Goal: Task Accomplishment & Management: Use online tool/utility

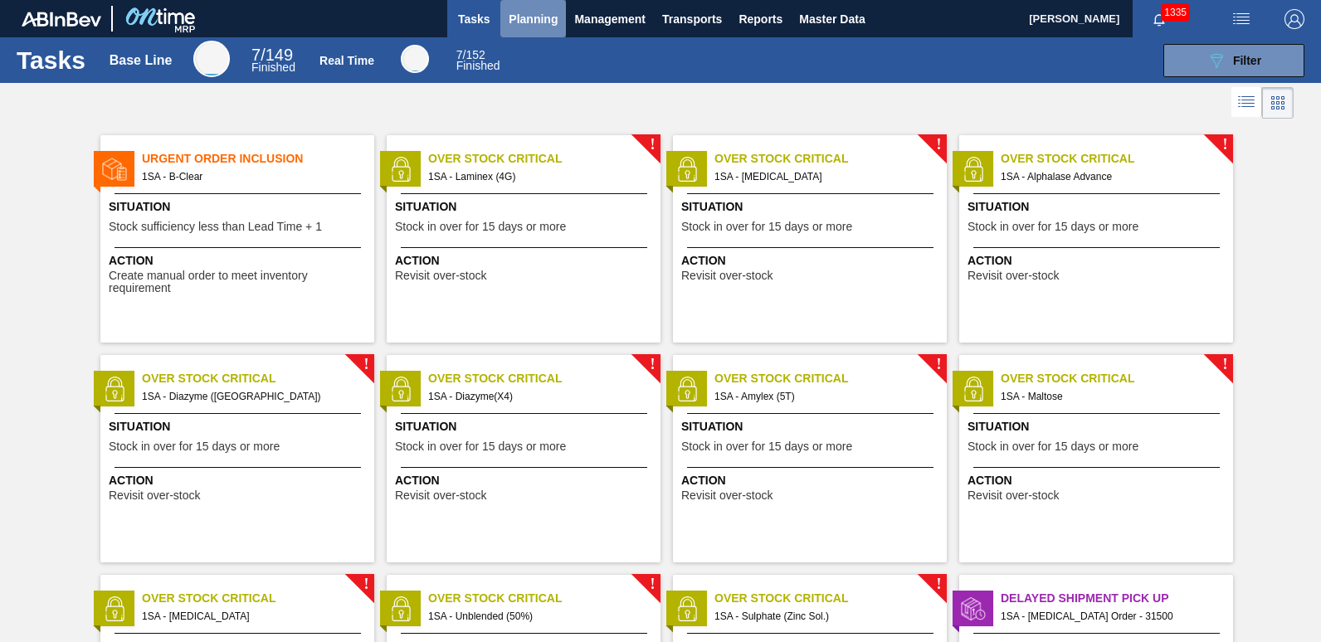
click at [531, 17] on span "Planning" at bounding box center [533, 19] width 49 height 20
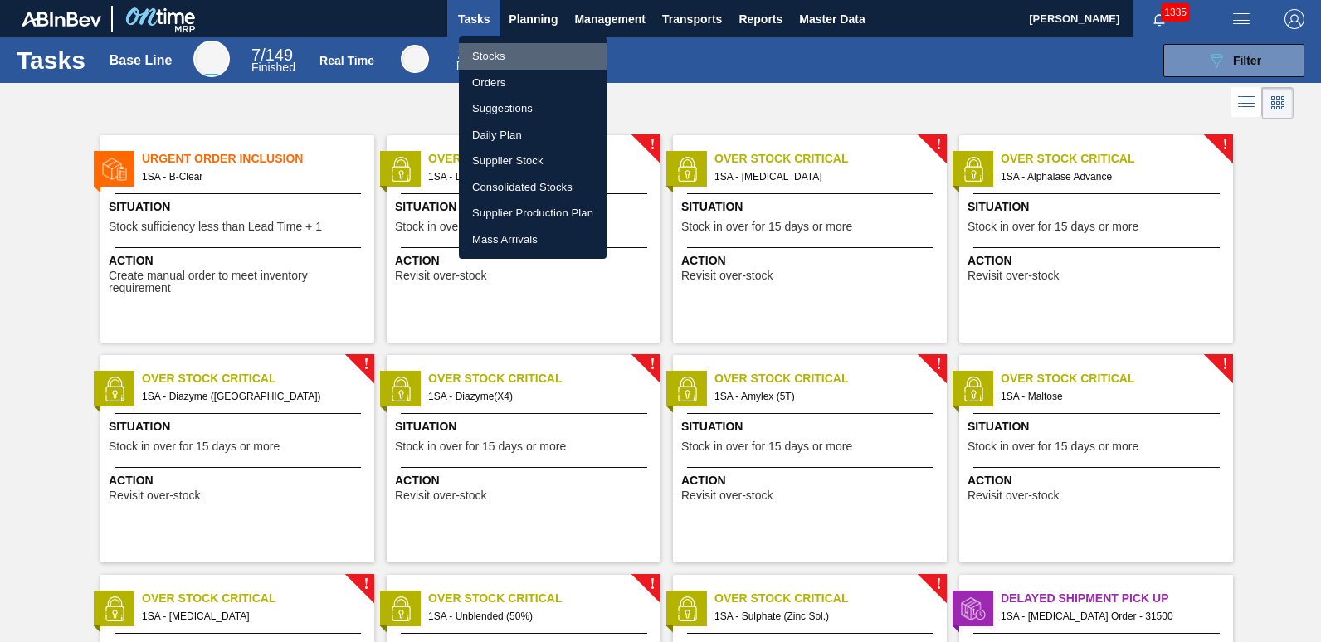
click at [513, 54] on li "Stocks" at bounding box center [533, 56] width 148 height 27
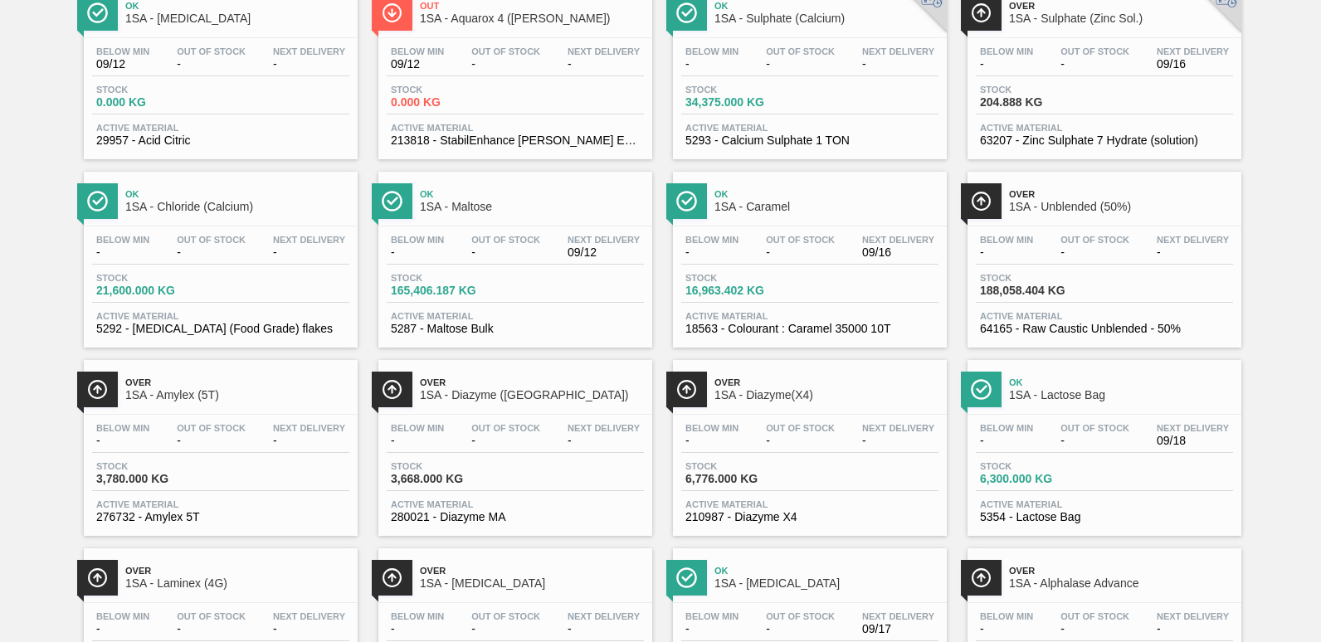
scroll to position [343, 0]
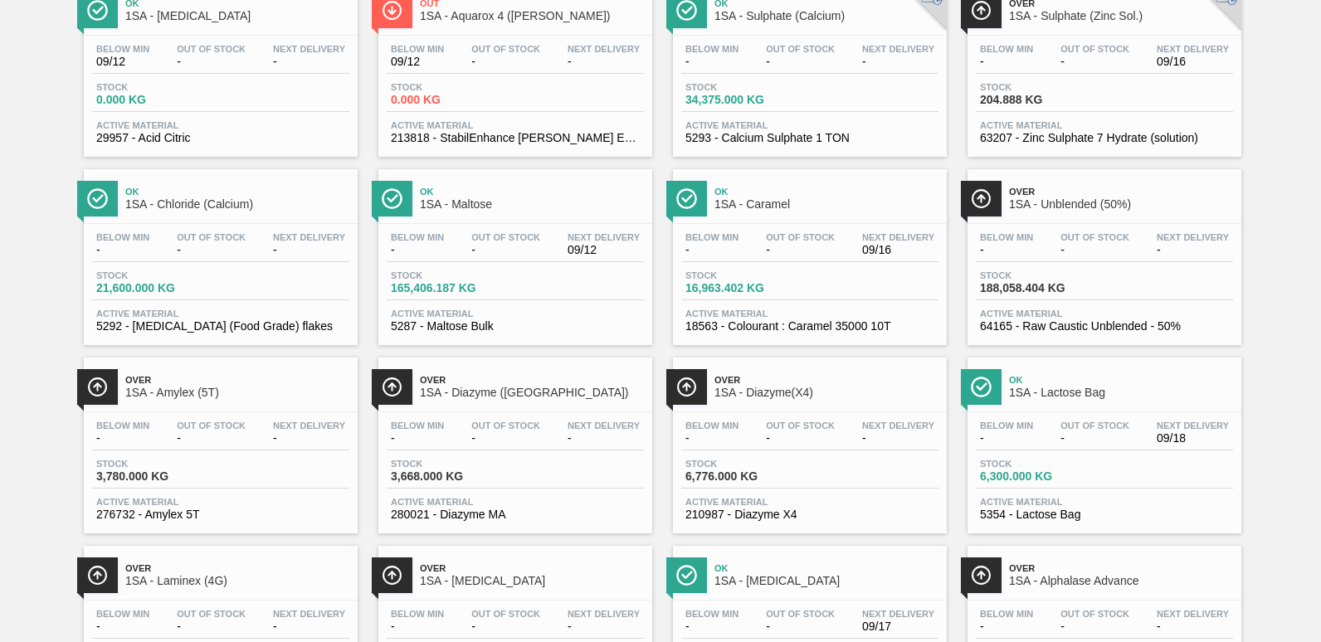
click at [477, 481] on span "3,668.000 KG" at bounding box center [449, 477] width 116 height 12
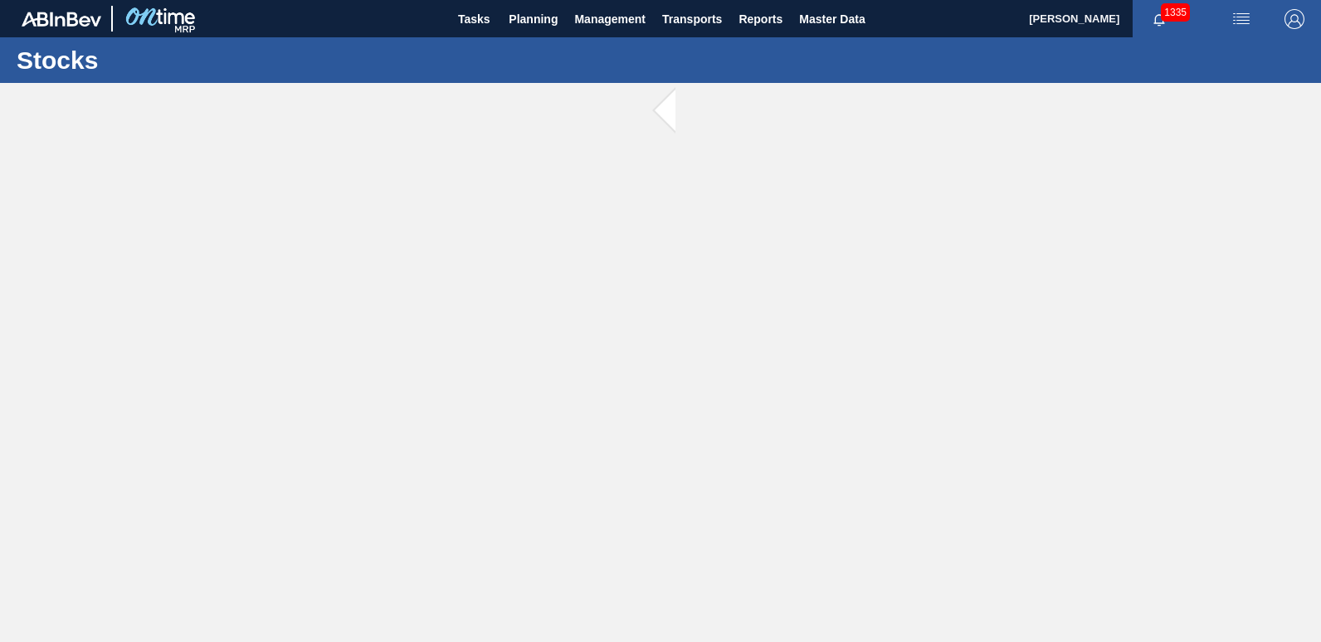
click at [479, 482] on main "Tasks Planning Management Transports Reports Master Data [PERSON_NAME] 1335 Mar…" at bounding box center [660, 321] width 1321 height 642
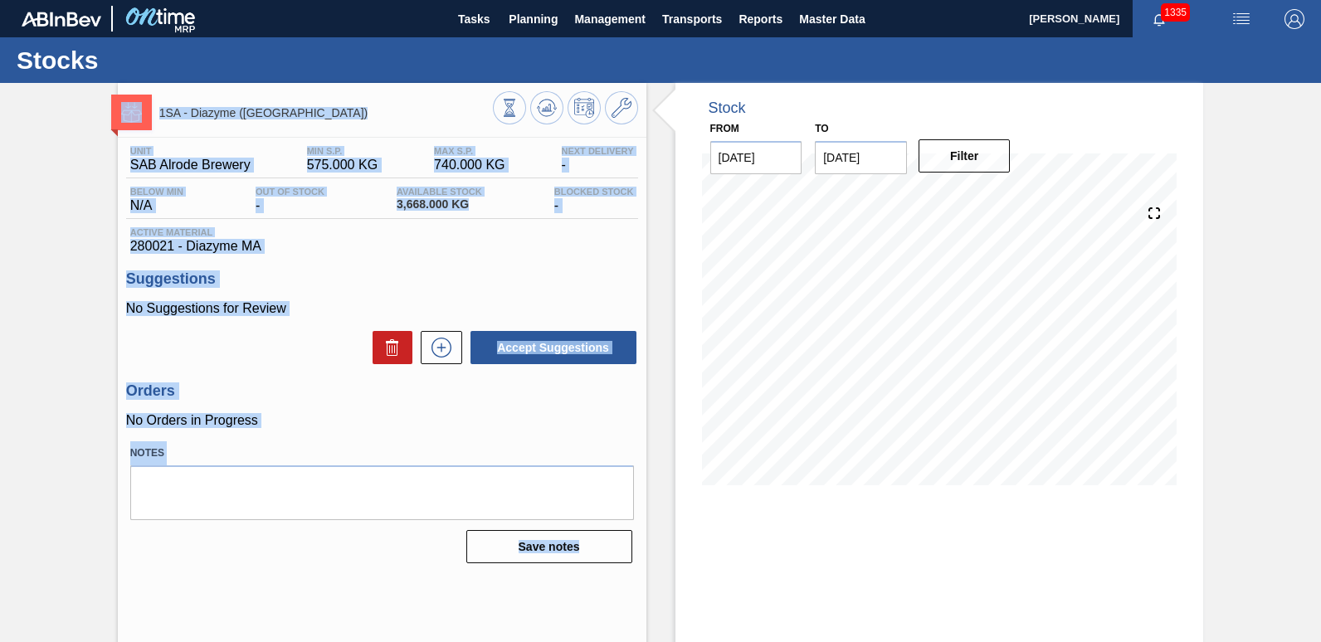
click at [370, 391] on h3 "Orders" at bounding box center [382, 391] width 512 height 17
click at [413, 261] on div "Unit SAB Alrode Brewery MIN S.P. 575.000 KG MAX S.P. 740.000 KG Next Delivery -…" at bounding box center [382, 354] width 529 height 432
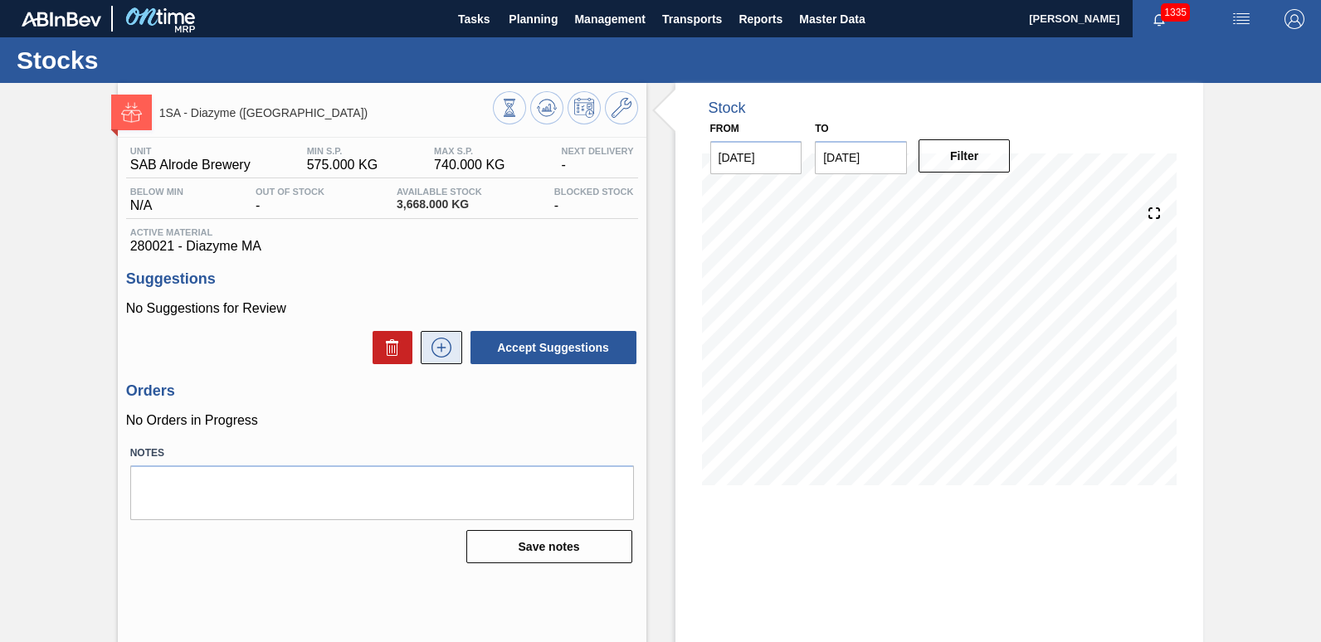
click at [437, 352] on icon at bounding box center [441, 348] width 27 height 20
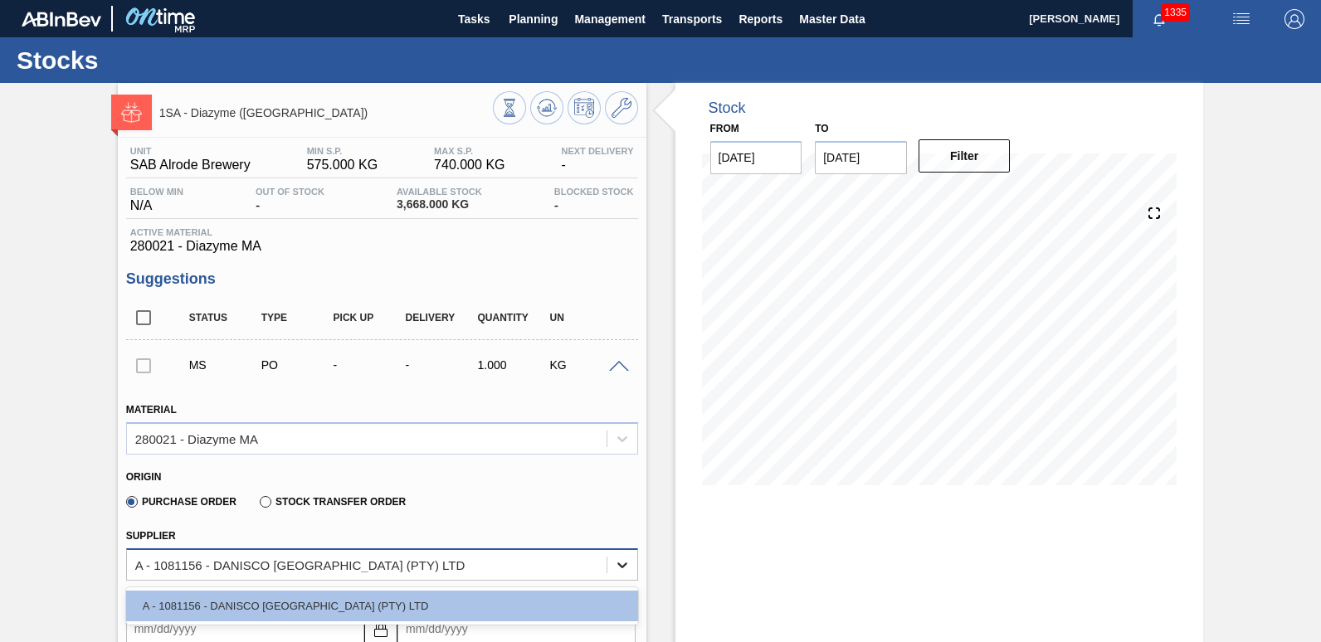
click at [617, 563] on icon at bounding box center [622, 565] width 17 height 17
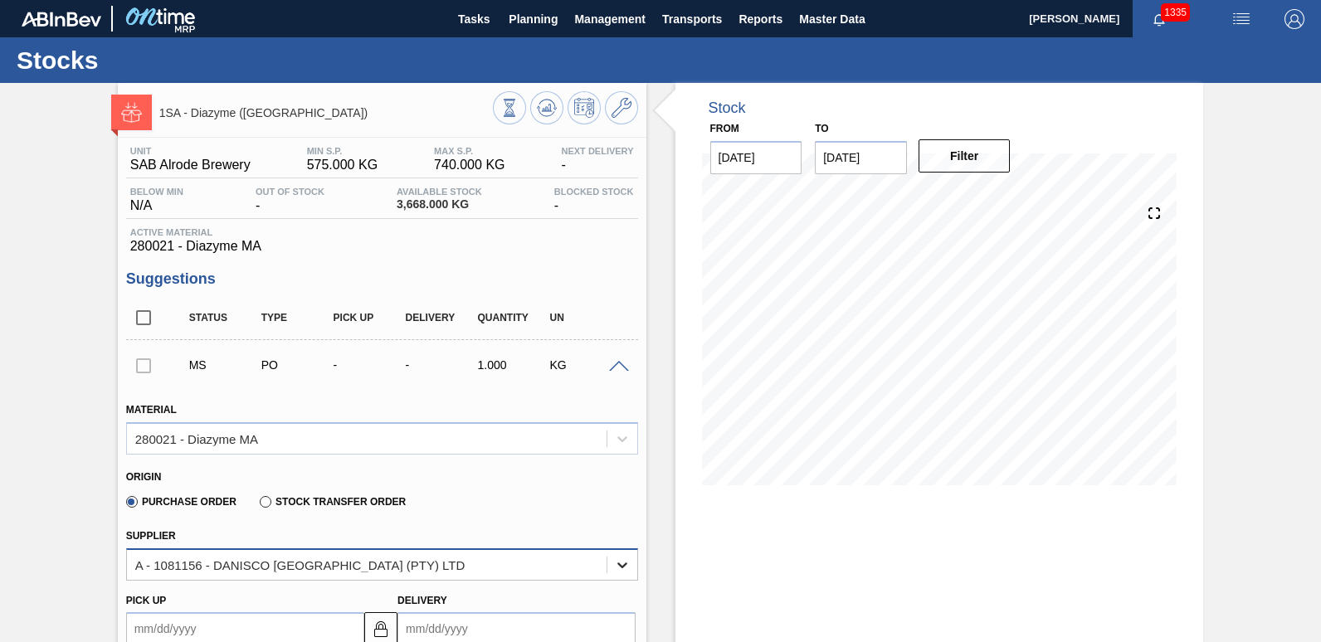
click at [617, 563] on icon at bounding box center [622, 566] width 10 height 6
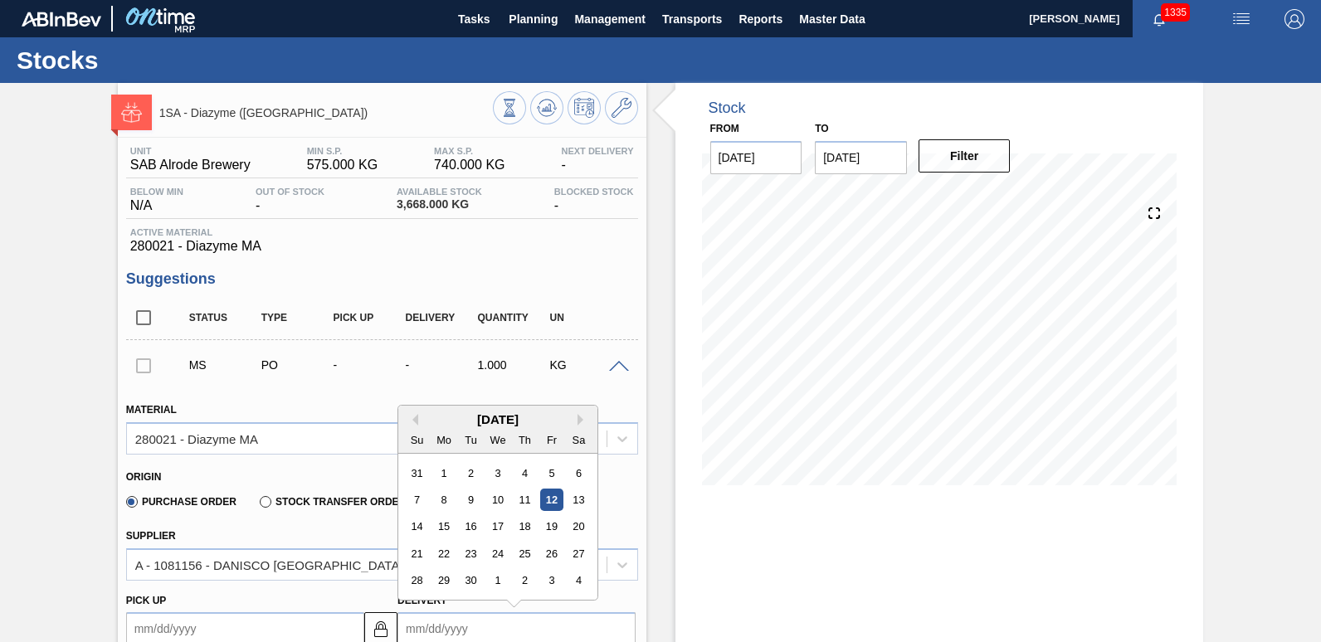
click at [450, 630] on input "Delivery" at bounding box center [516, 628] width 238 height 33
click at [495, 526] on div "17" at bounding box center [498, 527] width 22 height 22
type up3245416321 "[DATE]"
type input "[DATE]"
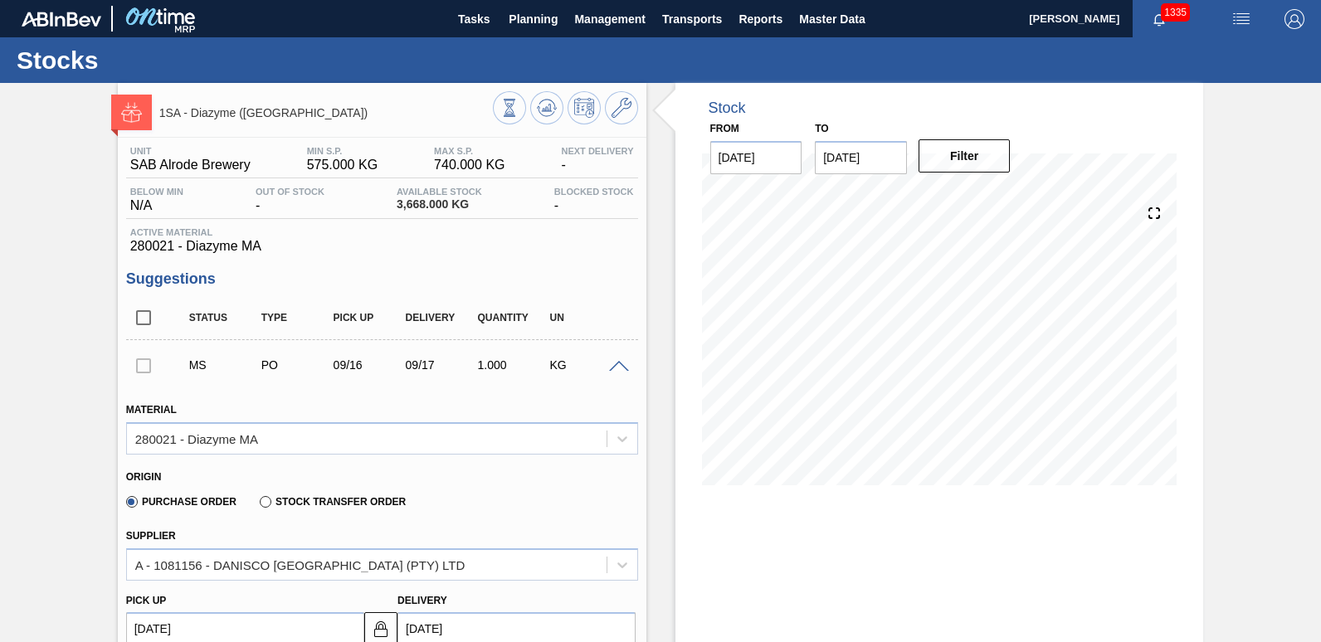
drag, startPoint x: 1318, startPoint y: 294, endPoint x: 1320, endPoint y: 349, distance: 54.8
click at [1320, 0] on html "Tasks Planning Management Transports Reports Master Data [PERSON_NAME] 1335 Mar…" at bounding box center [660, 0] width 1321 height 0
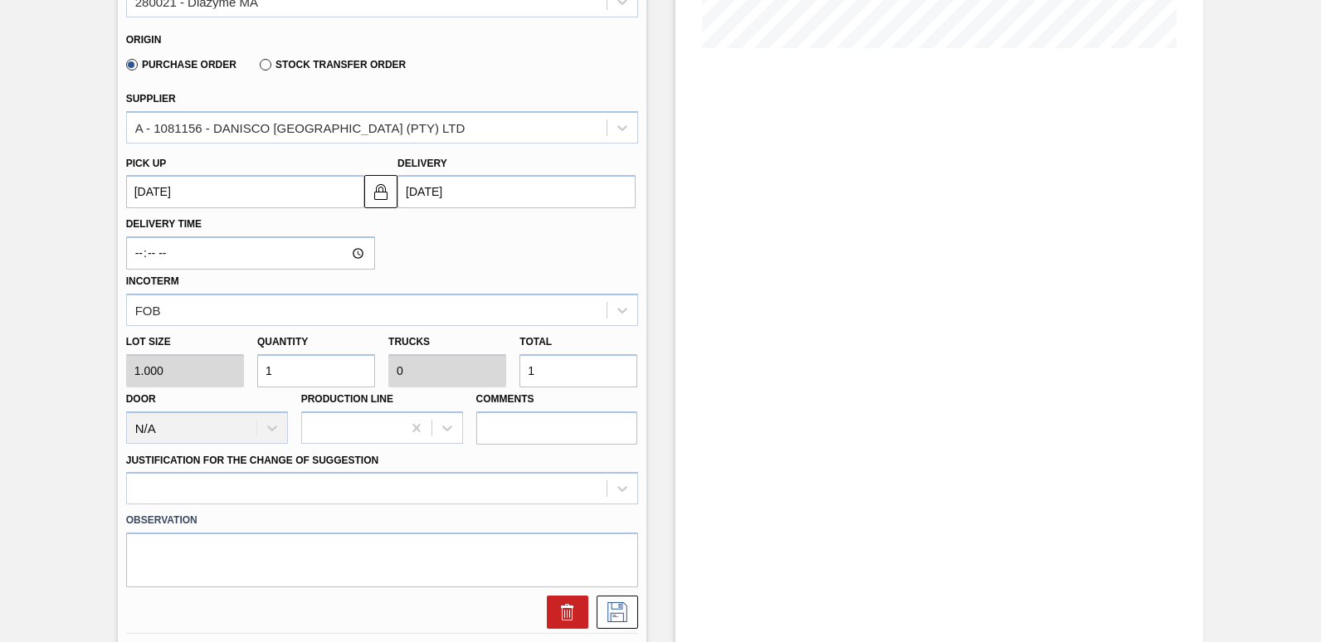
scroll to position [441, 0]
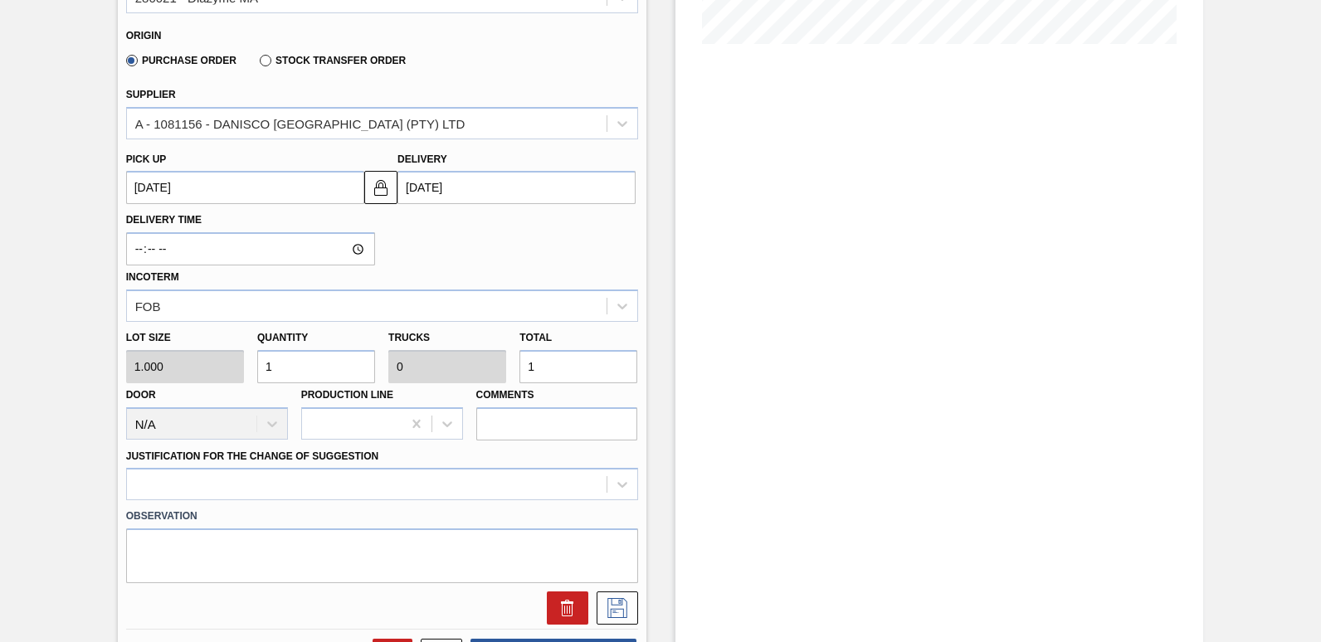
click at [562, 367] on input "1" at bounding box center [578, 366] width 118 height 33
type input "0"
type input "1"
type input "17"
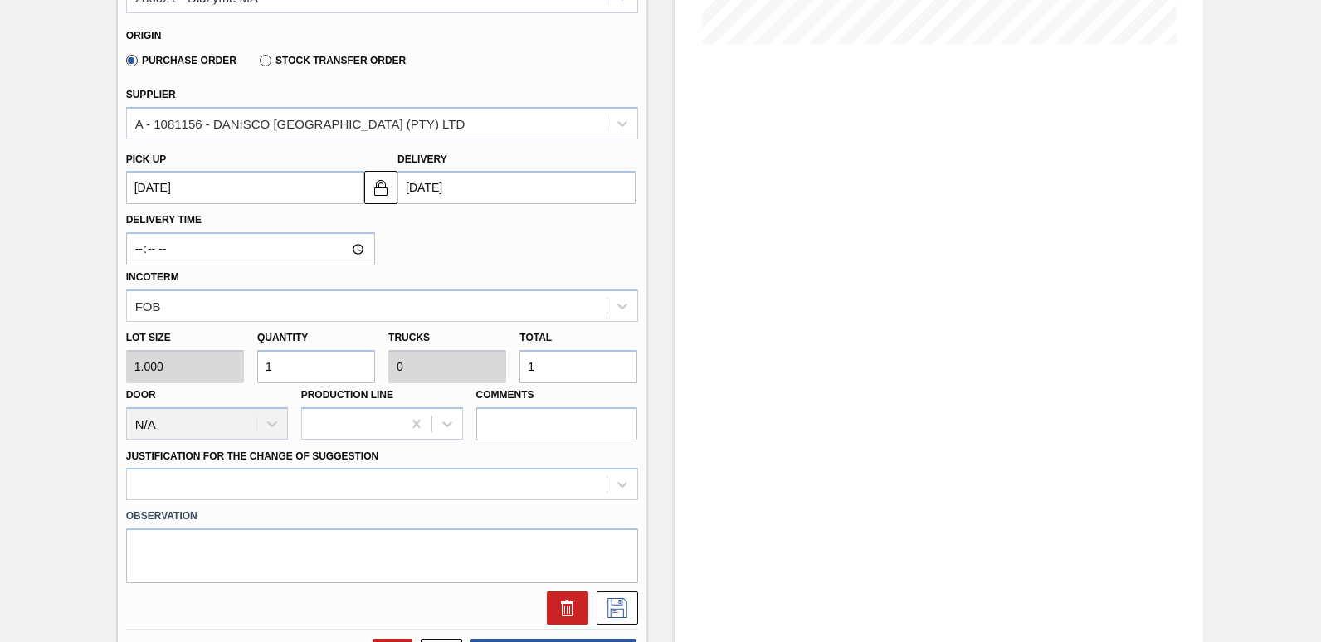
type input "0.004"
type input "17"
type input "179"
type input "0.04"
type input "179"
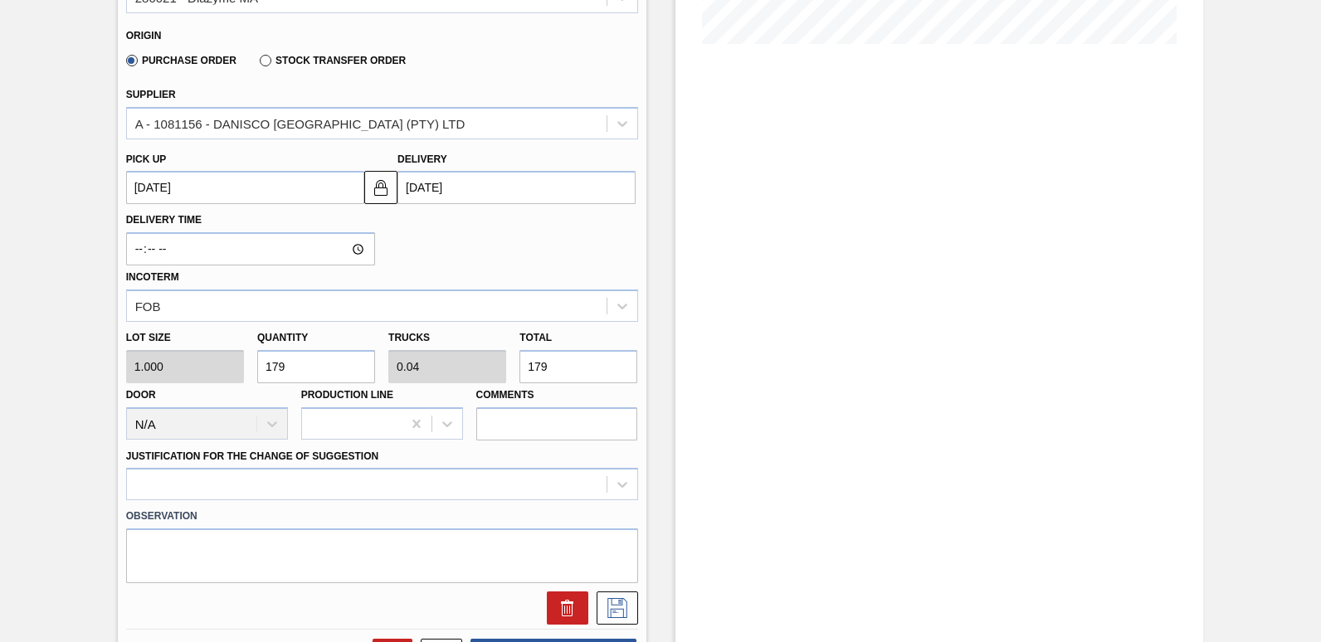
type input "1,792"
type input "0.4"
type input "1,792"
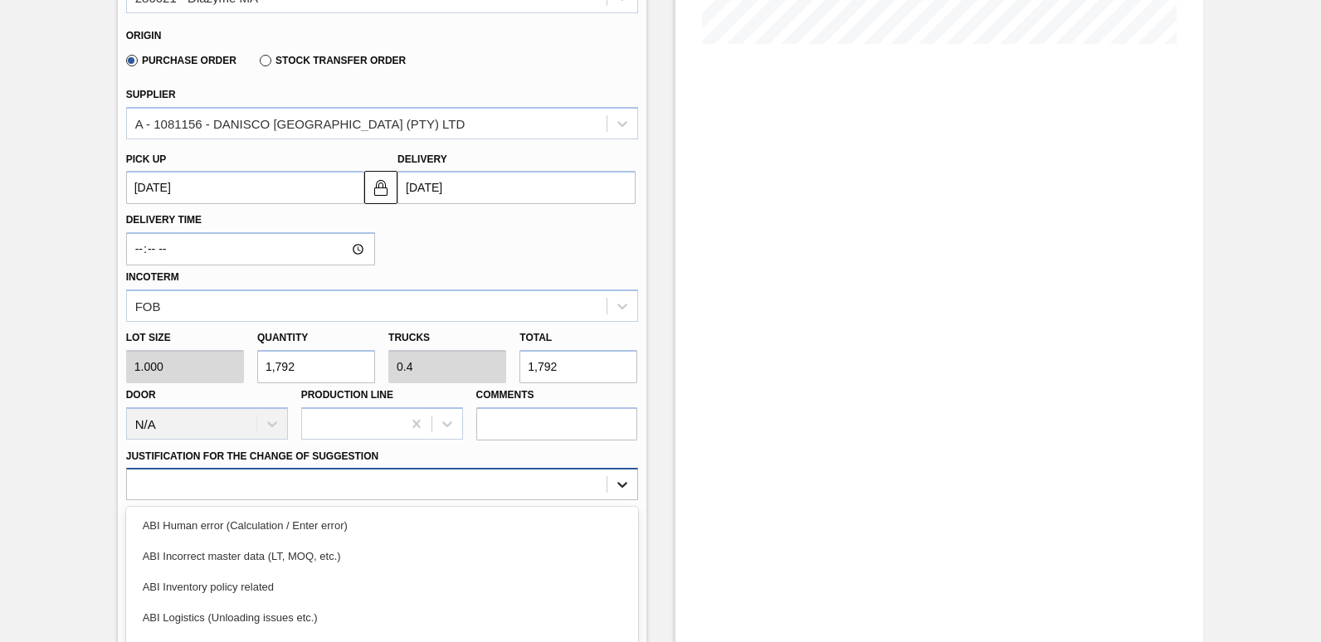
click at [619, 477] on div "option ABI Inventory policy related focused, 3 of 18. 18 results available. Use…" at bounding box center [382, 484] width 512 height 32
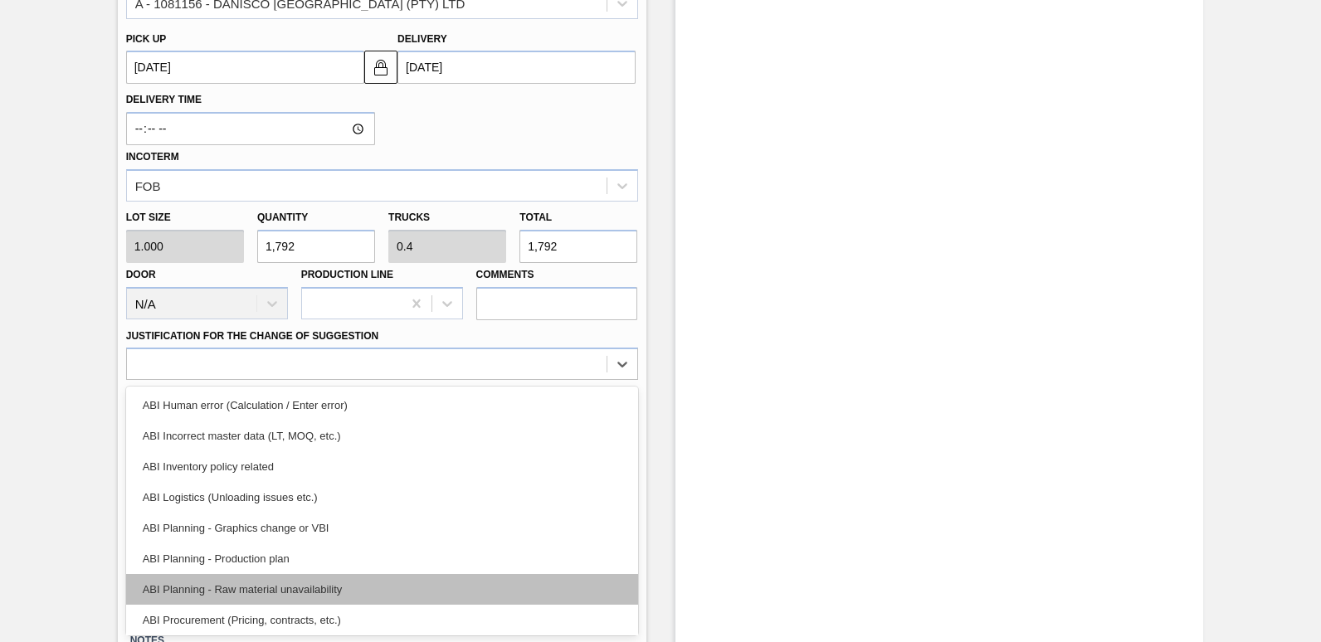
click at [333, 583] on div "ABI Planning - Raw material unavailability" at bounding box center [382, 589] width 512 height 31
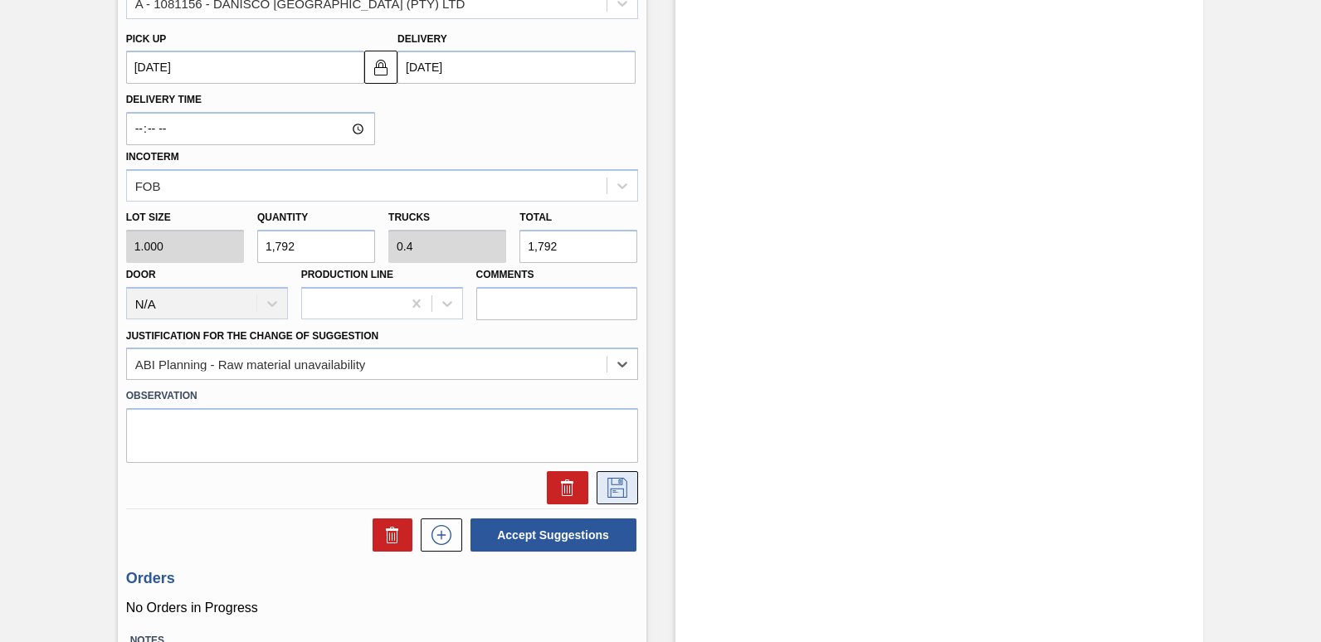
click at [612, 490] on icon at bounding box center [617, 488] width 27 height 20
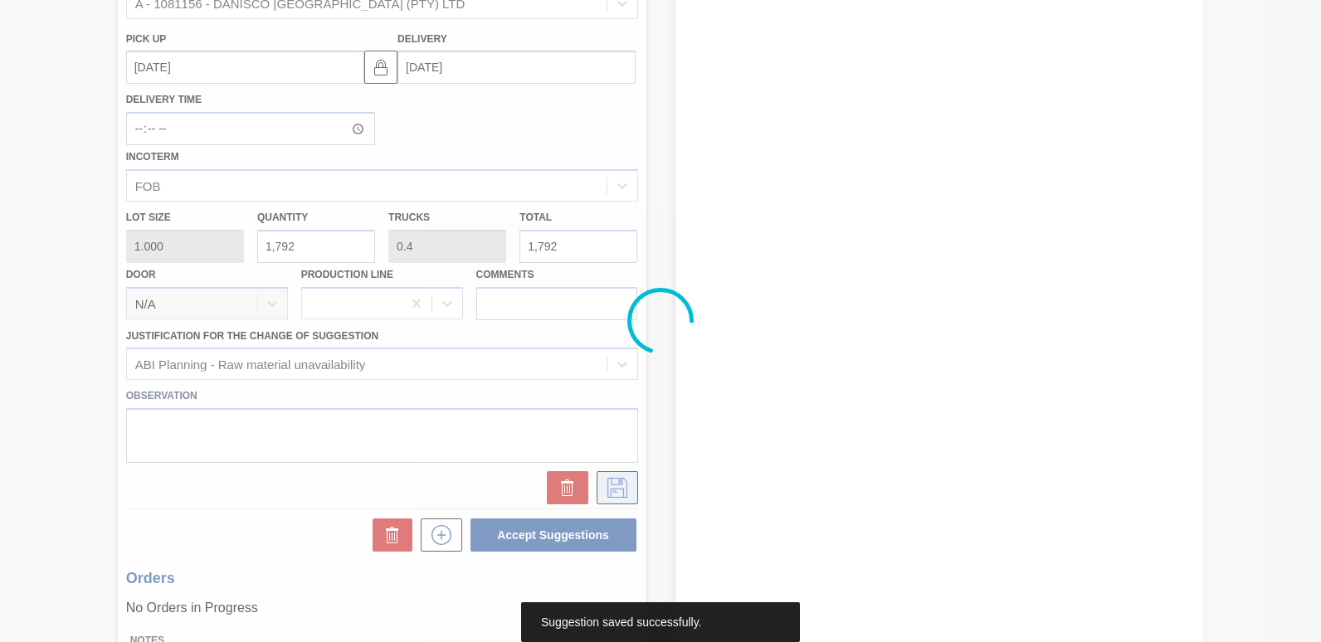
scroll to position [71, 0]
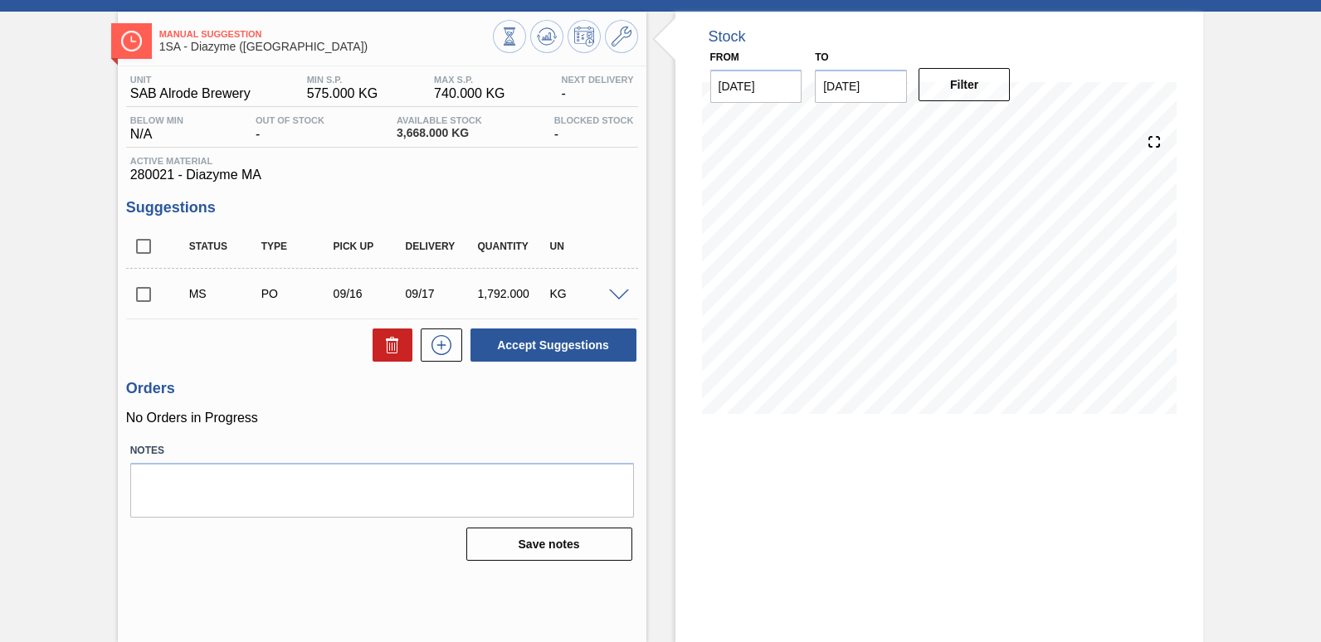
click at [144, 293] on input "checkbox" at bounding box center [143, 294] width 35 height 35
click at [549, 345] on button "Accept Suggestions" at bounding box center [554, 345] width 166 height 33
checkbox input "false"
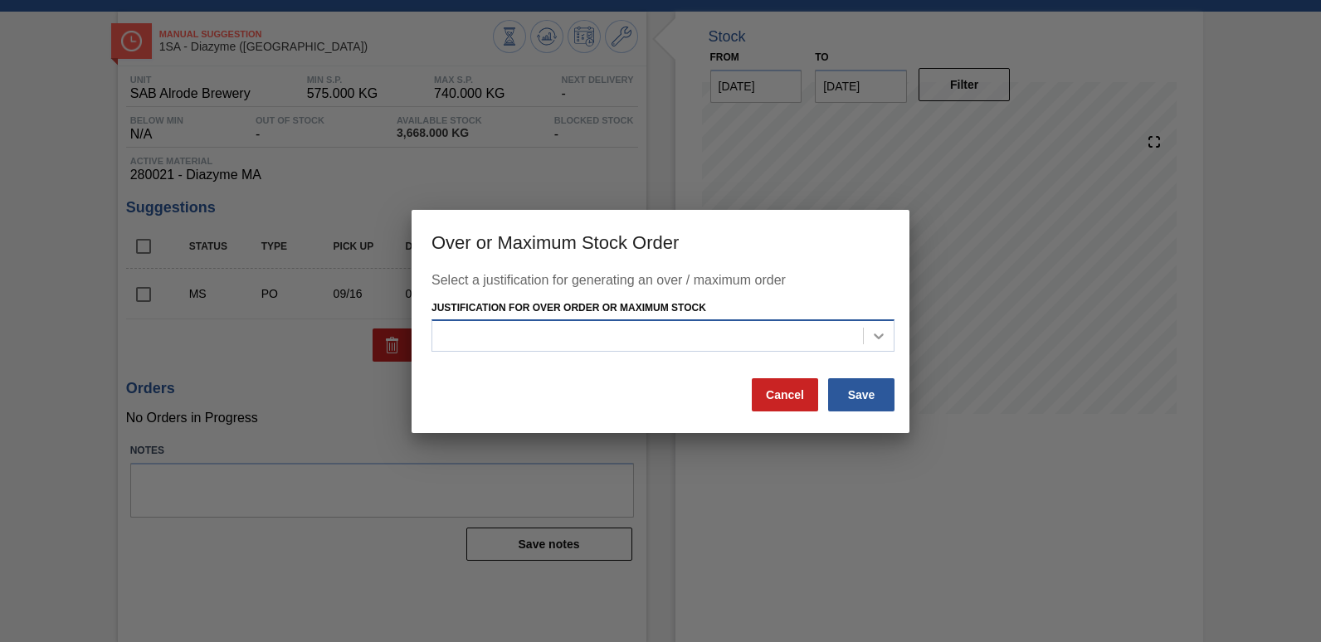
click at [881, 333] on icon at bounding box center [879, 336] width 17 height 17
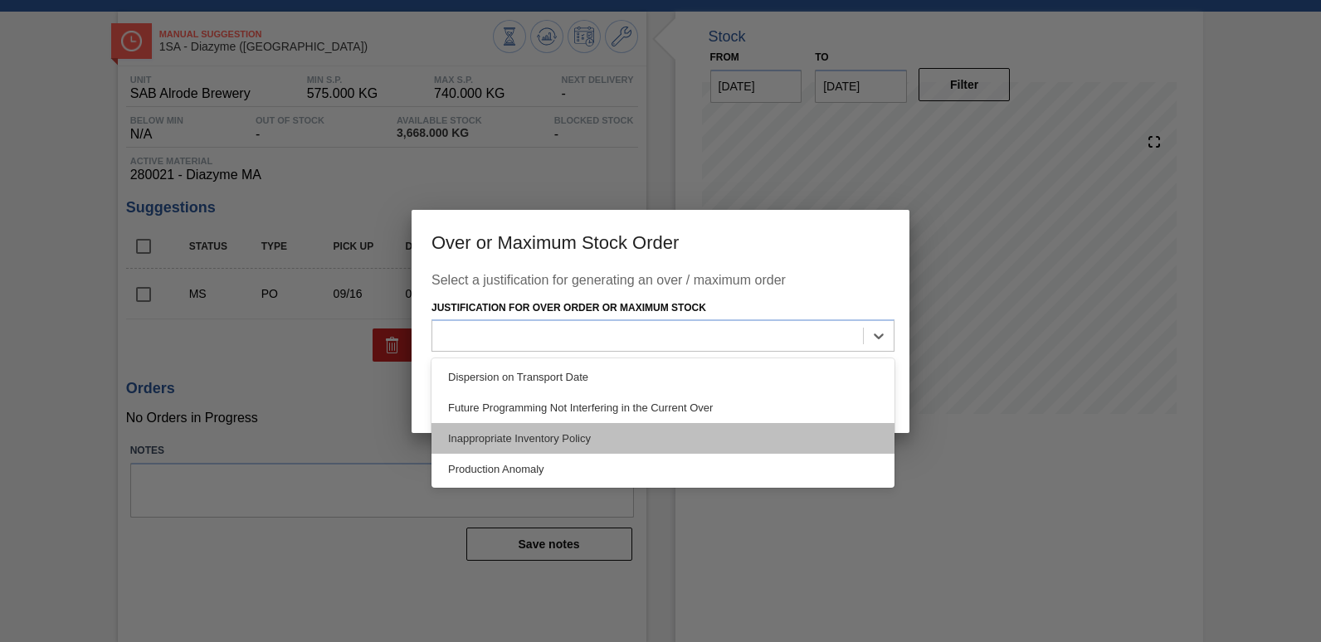
click at [504, 440] on div "Inappropriate Inventory Policy" at bounding box center [663, 438] width 463 height 31
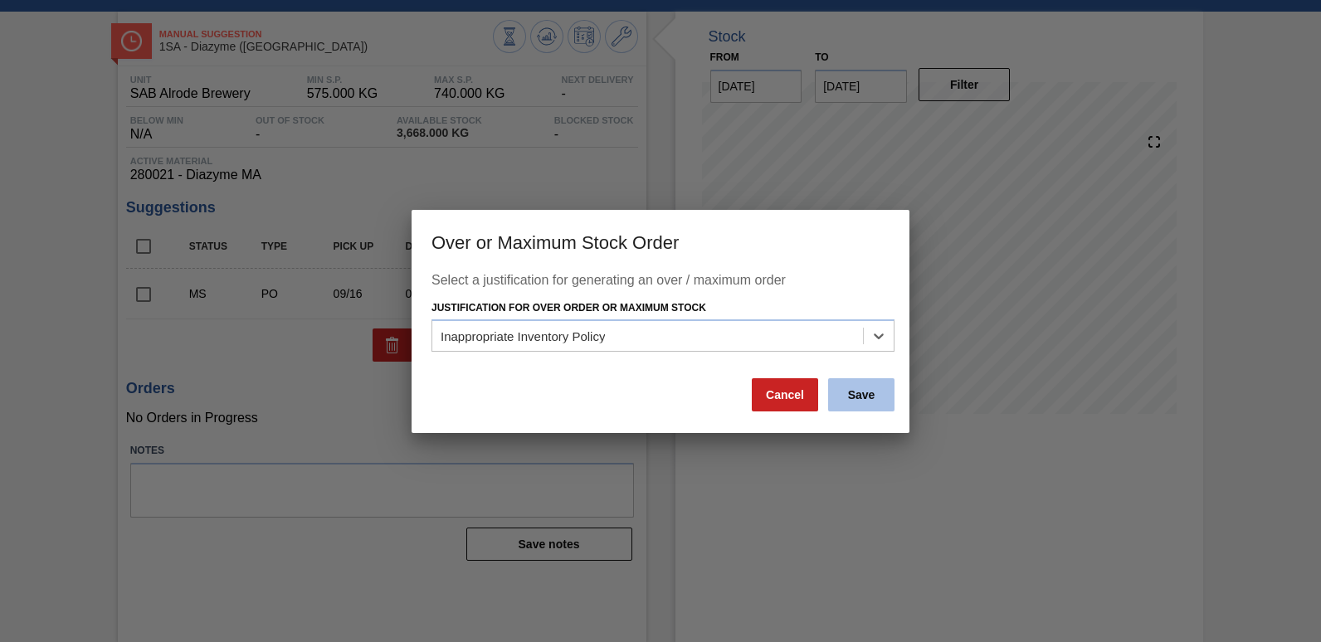
click at [861, 395] on button "Save" at bounding box center [861, 394] width 66 height 33
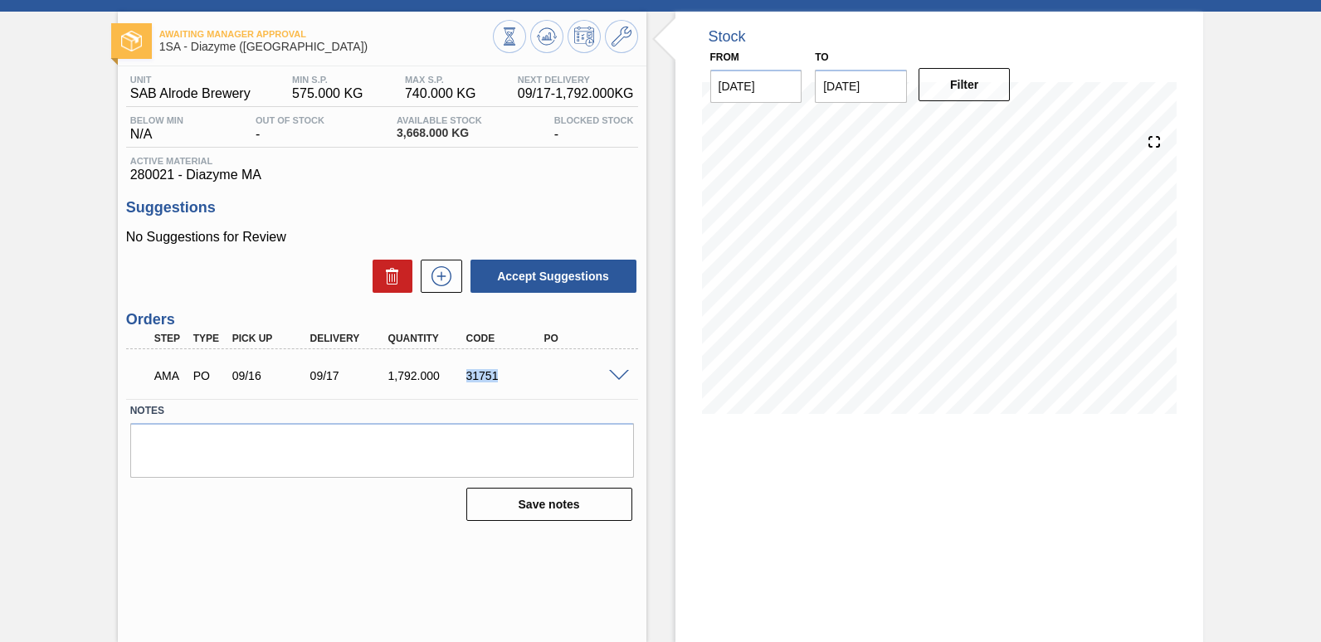
drag, startPoint x: 500, startPoint y: 373, endPoint x: 451, endPoint y: 377, distance: 48.2
click at [451, 377] on div "AMA PO 09/16 09/17 1,792.000 31751" at bounding box center [378, 374] width 468 height 33
copy div "31751"
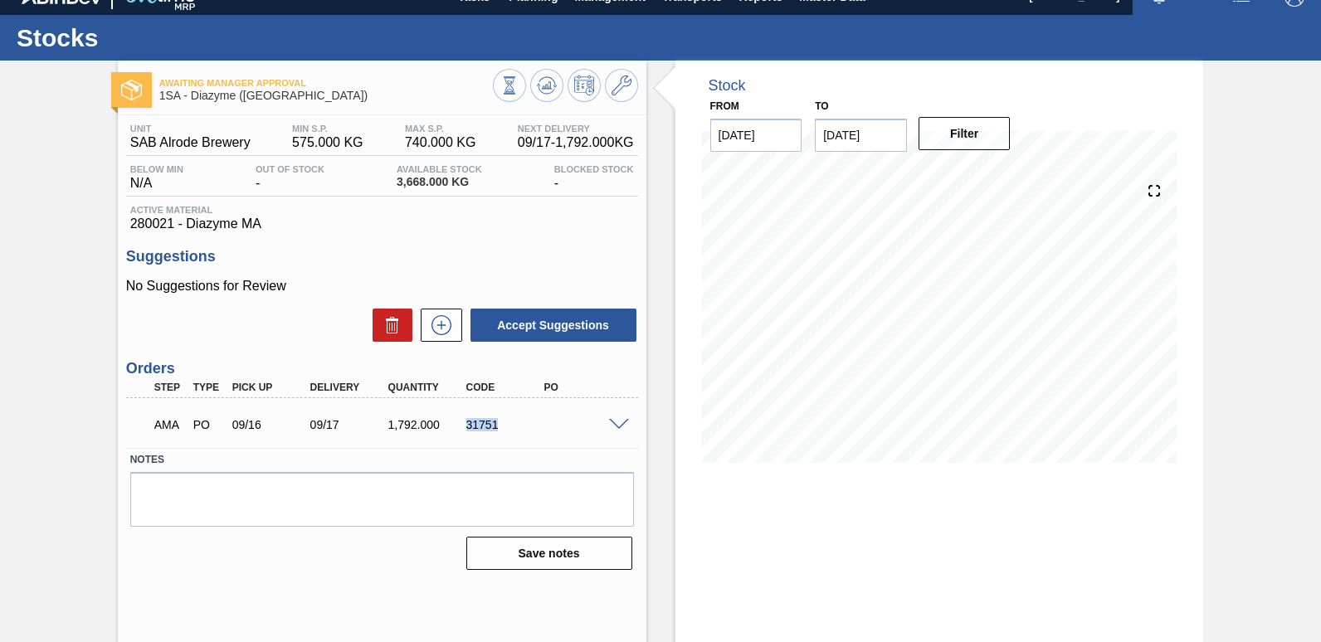
scroll to position [0, 0]
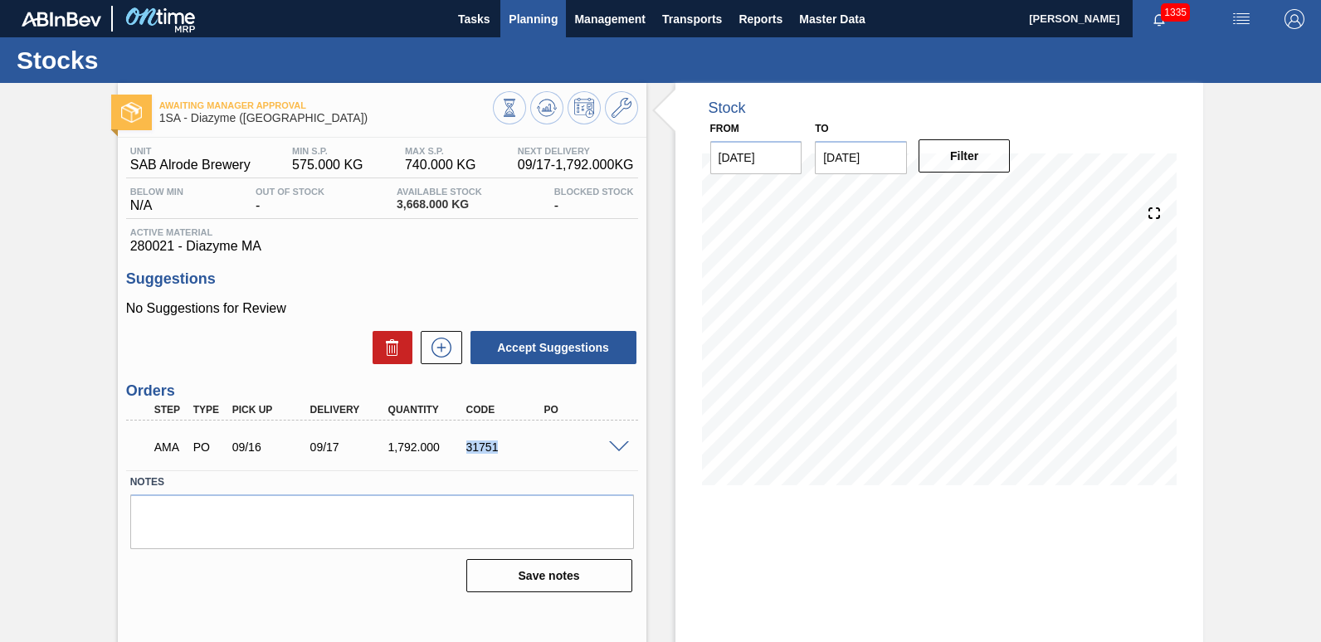
click at [543, 15] on span "Planning" at bounding box center [533, 19] width 49 height 20
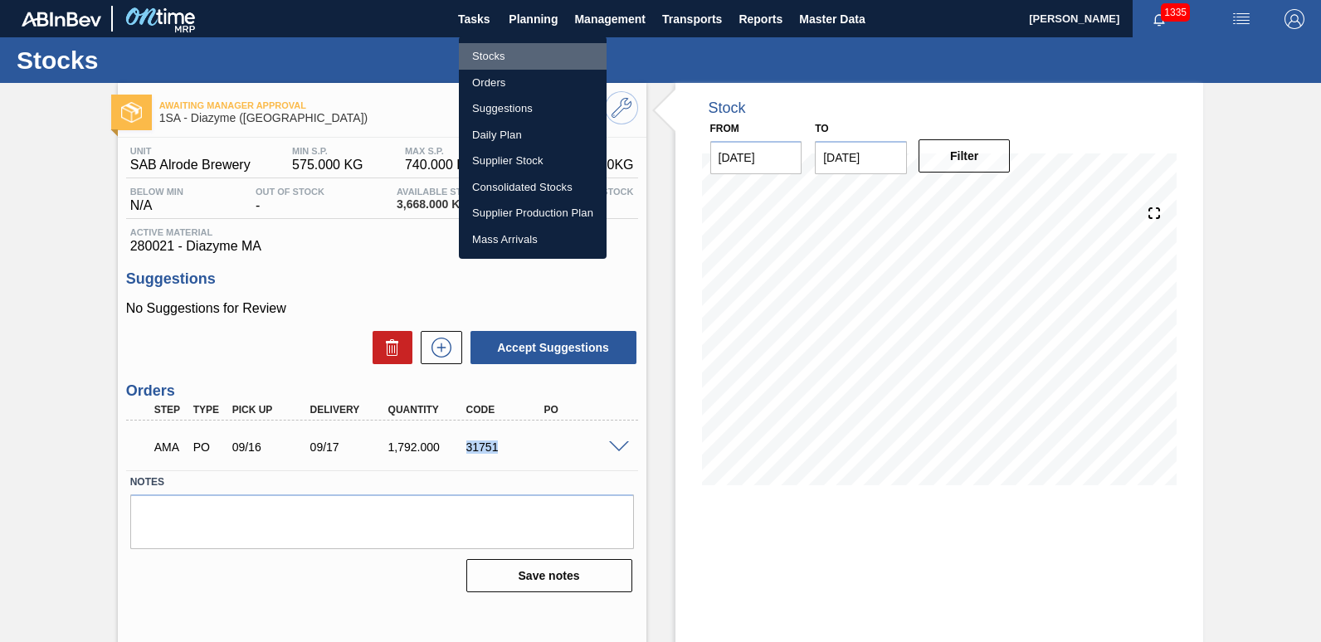
click at [495, 61] on li "Stocks" at bounding box center [533, 56] width 148 height 27
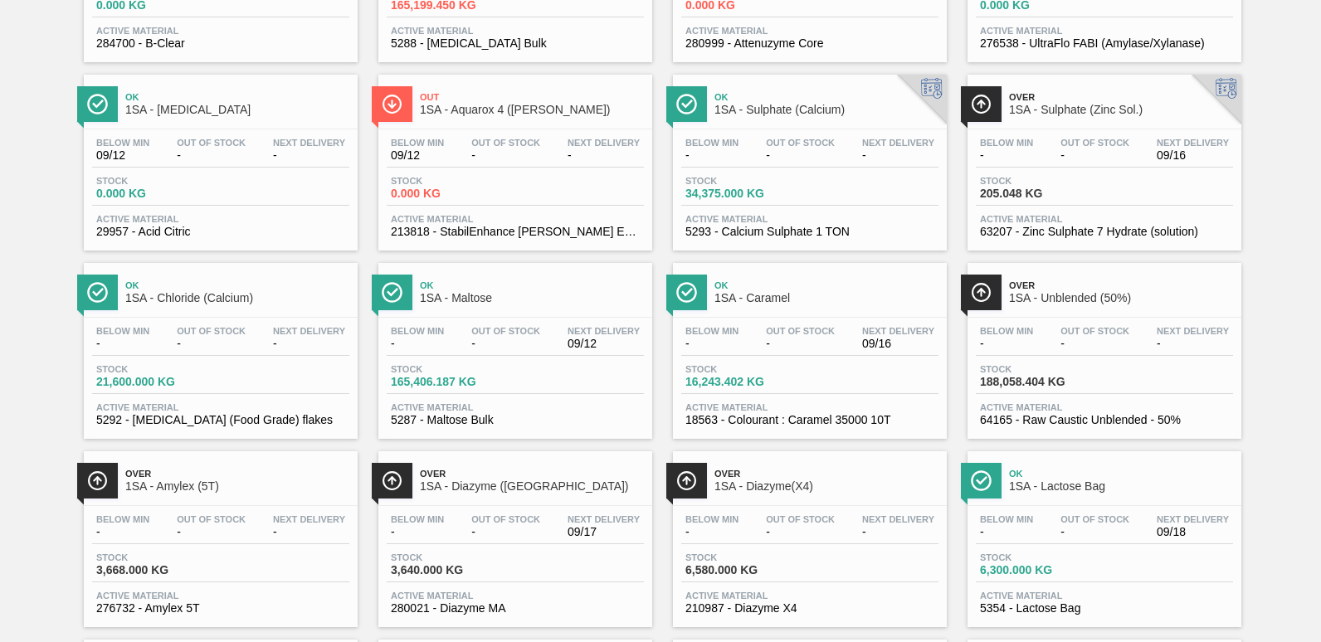
scroll to position [282, 0]
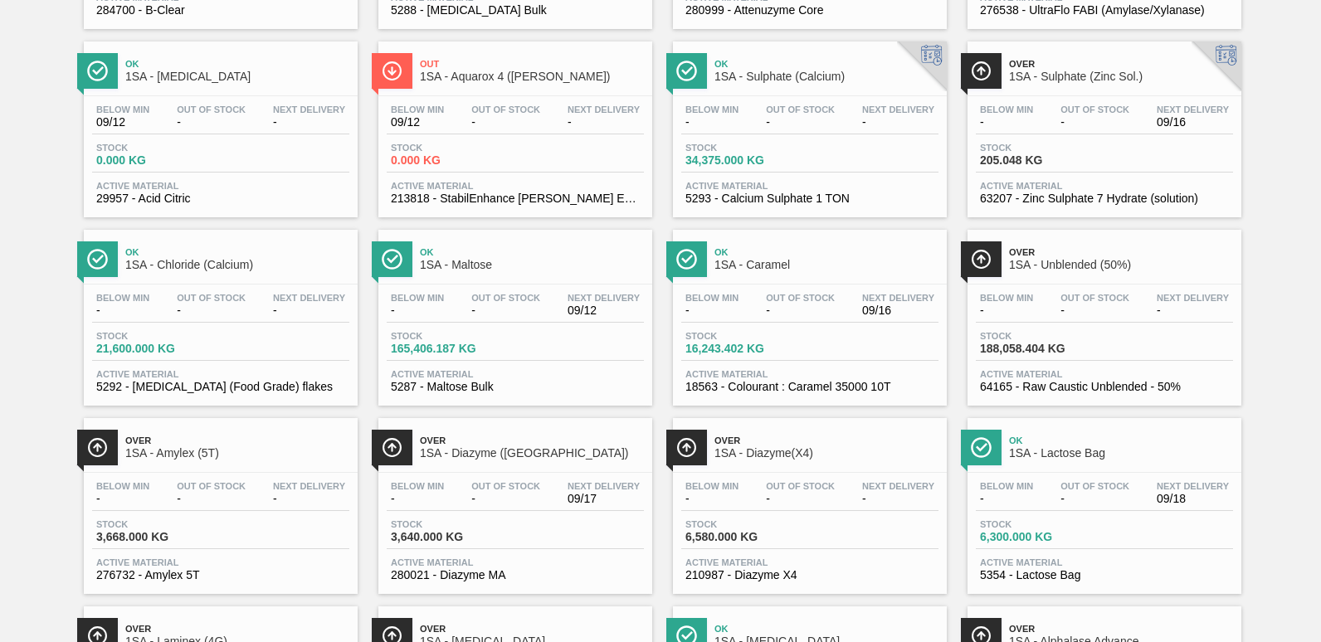
click at [193, 506] on div "Below Min - Out Of Stock - Next Delivery -" at bounding box center [220, 496] width 257 height 30
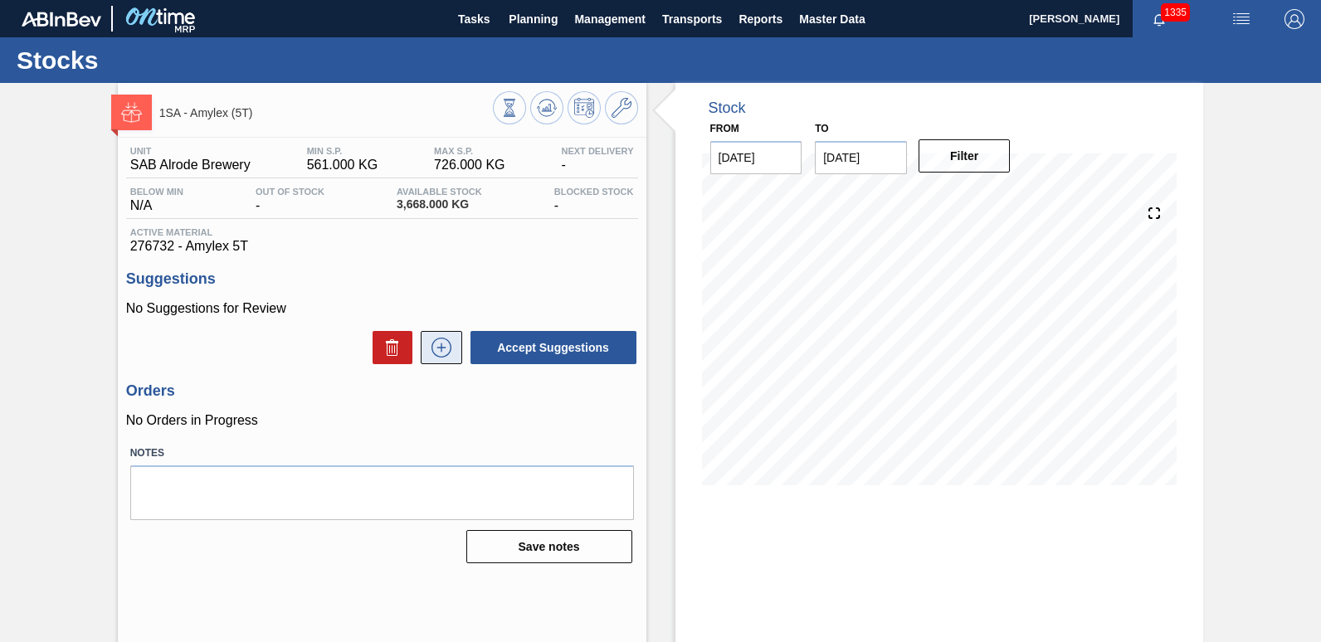
click at [439, 349] on icon at bounding box center [441, 348] width 27 height 20
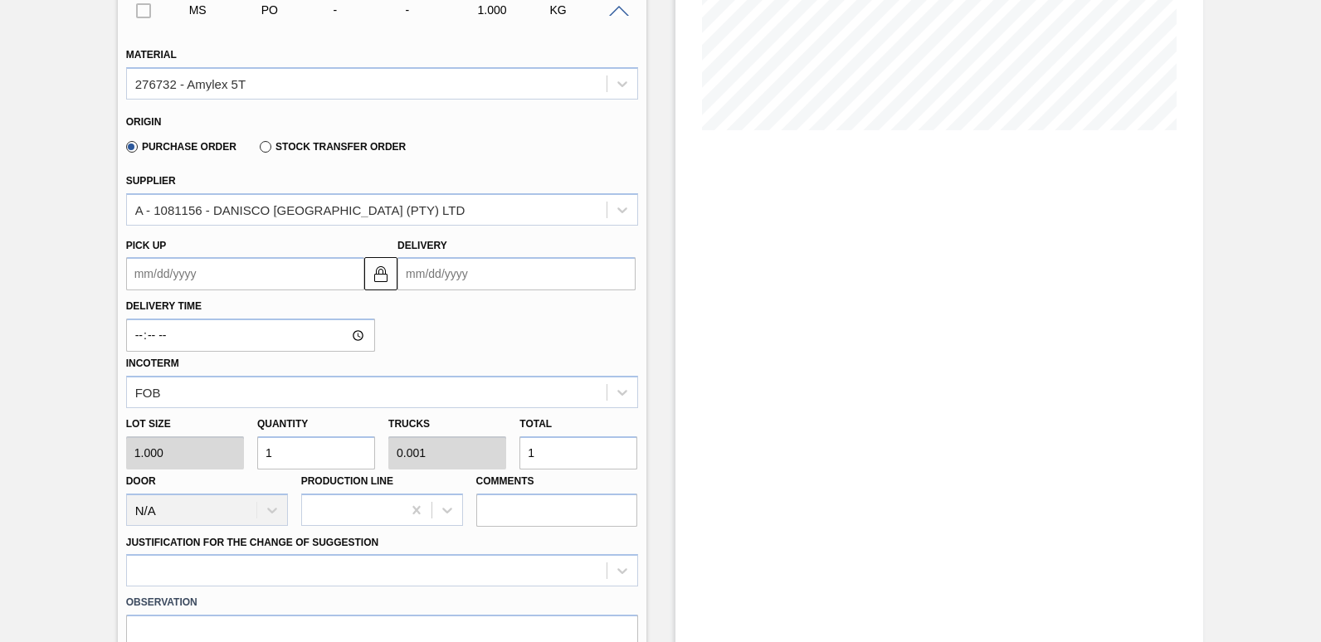
scroll to position [358, 0]
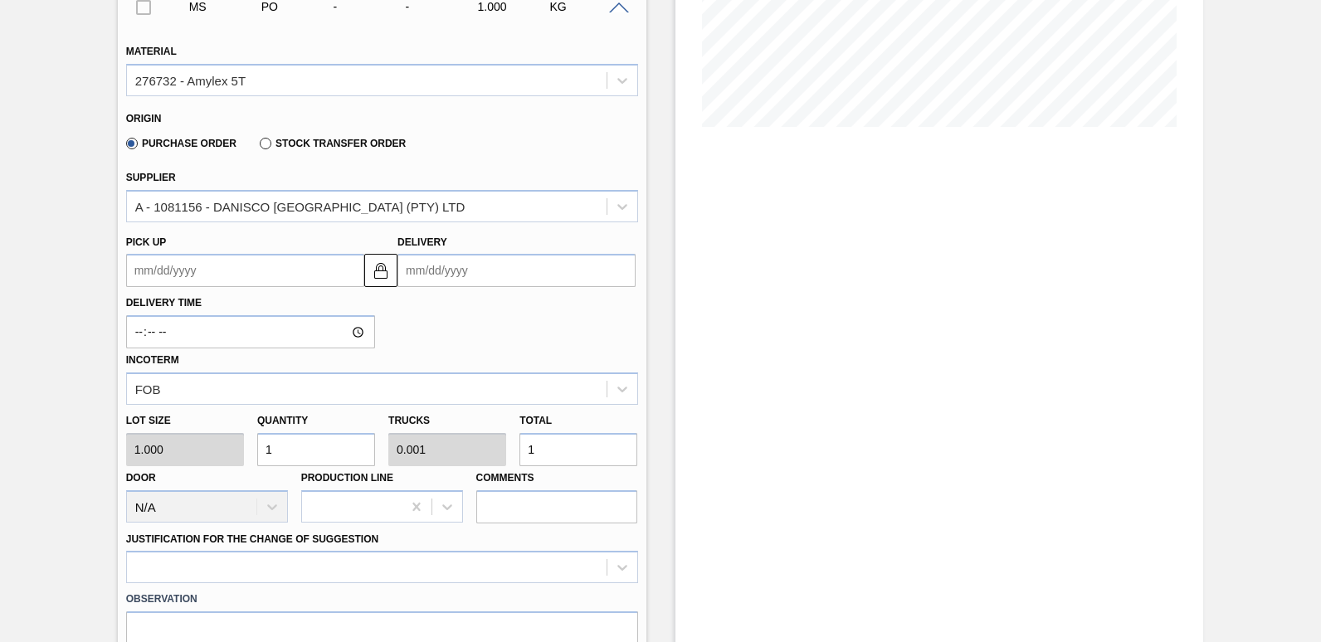
click at [491, 276] on input "Delivery" at bounding box center [516, 270] width 238 height 33
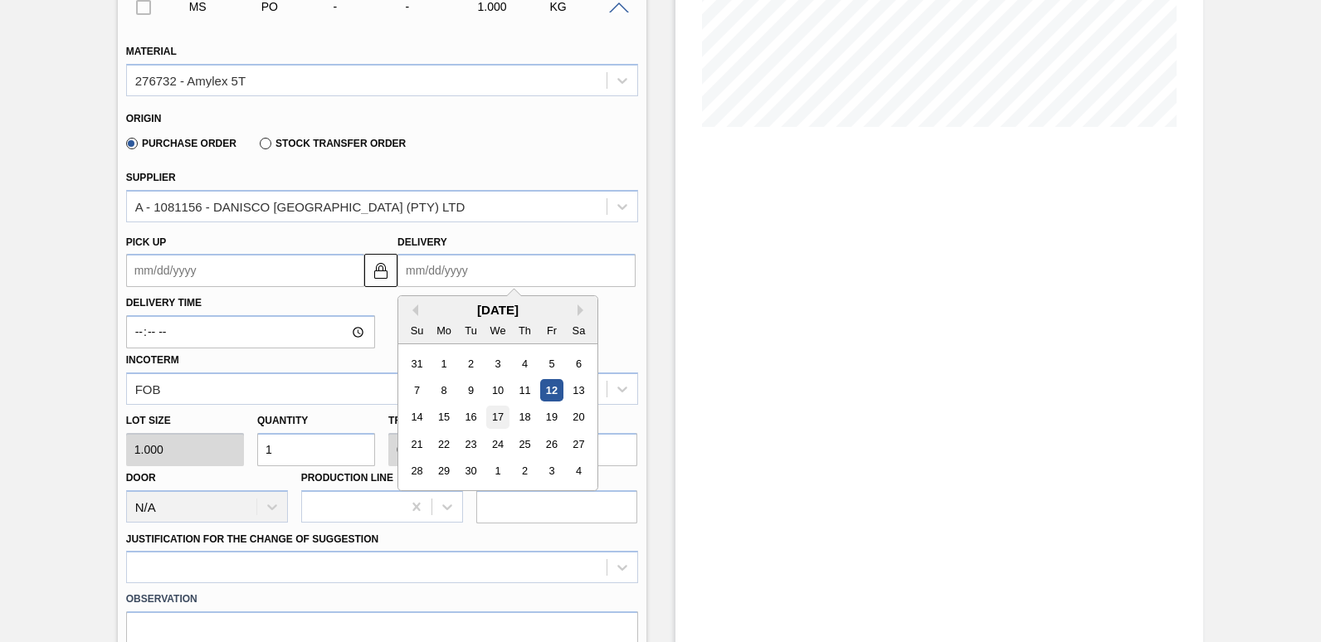
click at [502, 417] on div "17" at bounding box center [498, 418] width 22 height 22
type up3245416322 "[DATE]"
type input "[DATE]"
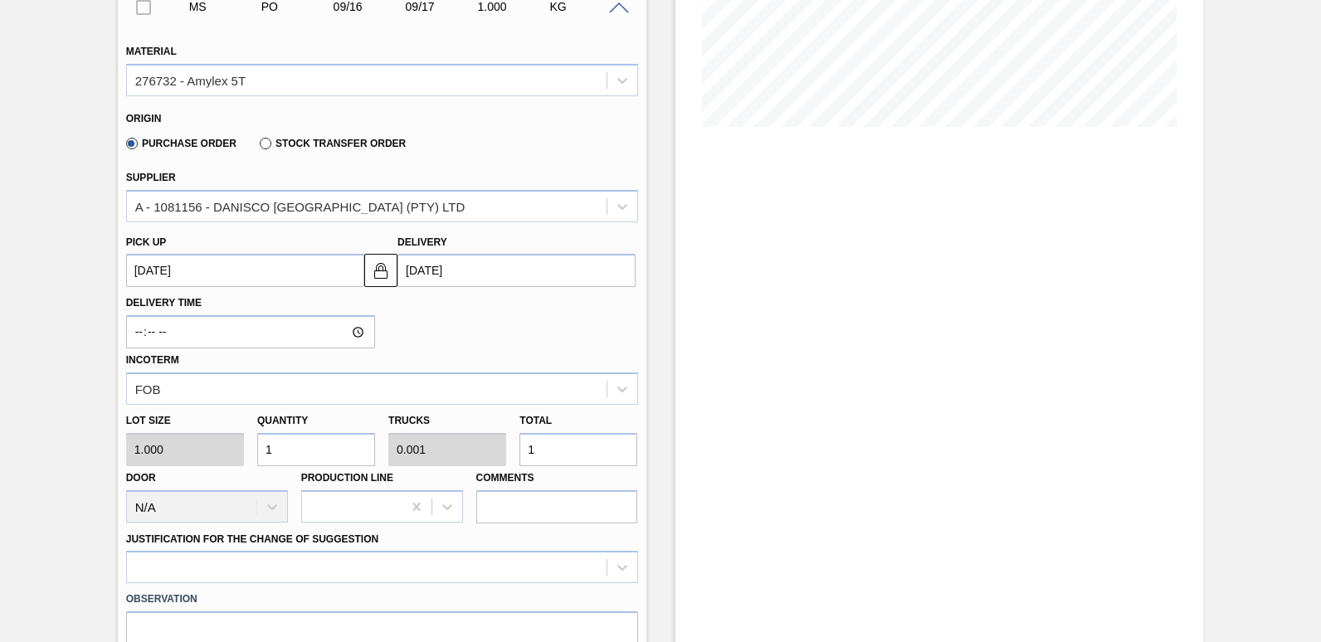
click at [539, 450] on input "1" at bounding box center [578, 449] width 118 height 33
type input "0"
type input "4"
type input "0.002"
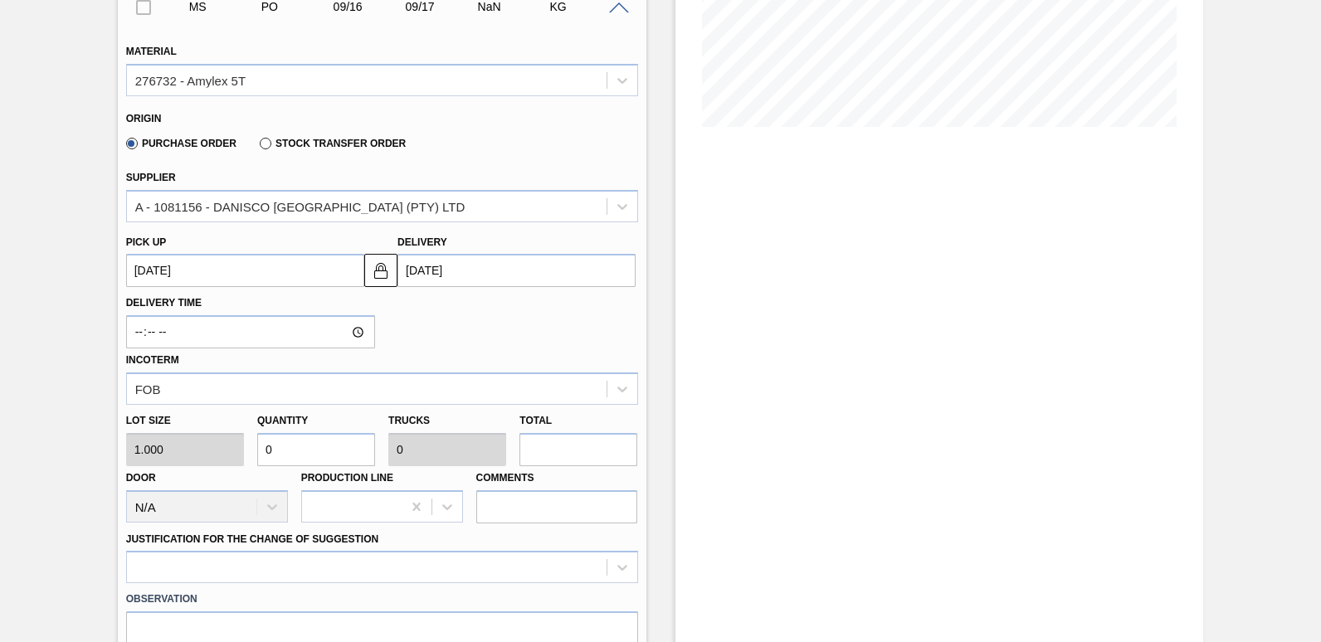
type input "4"
type input "44"
type input "0.025"
type input "44"
type input "4"
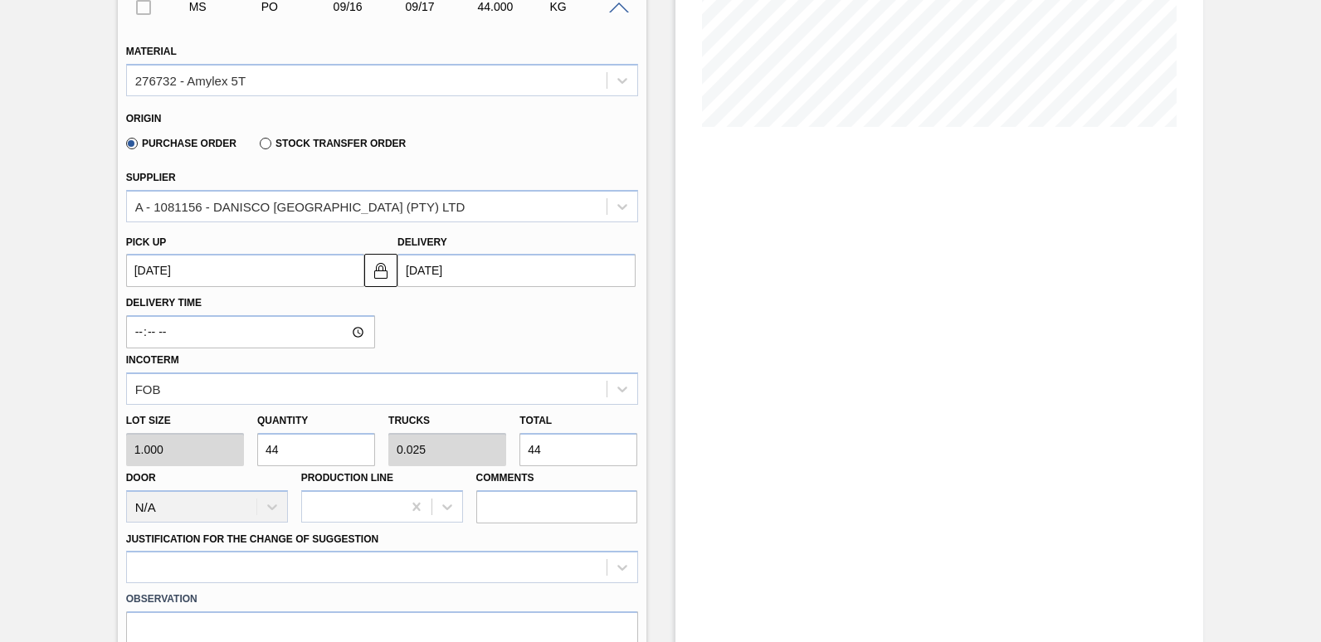
type input "0.002"
type input "4"
type input "44"
type input "0.025"
type input "44"
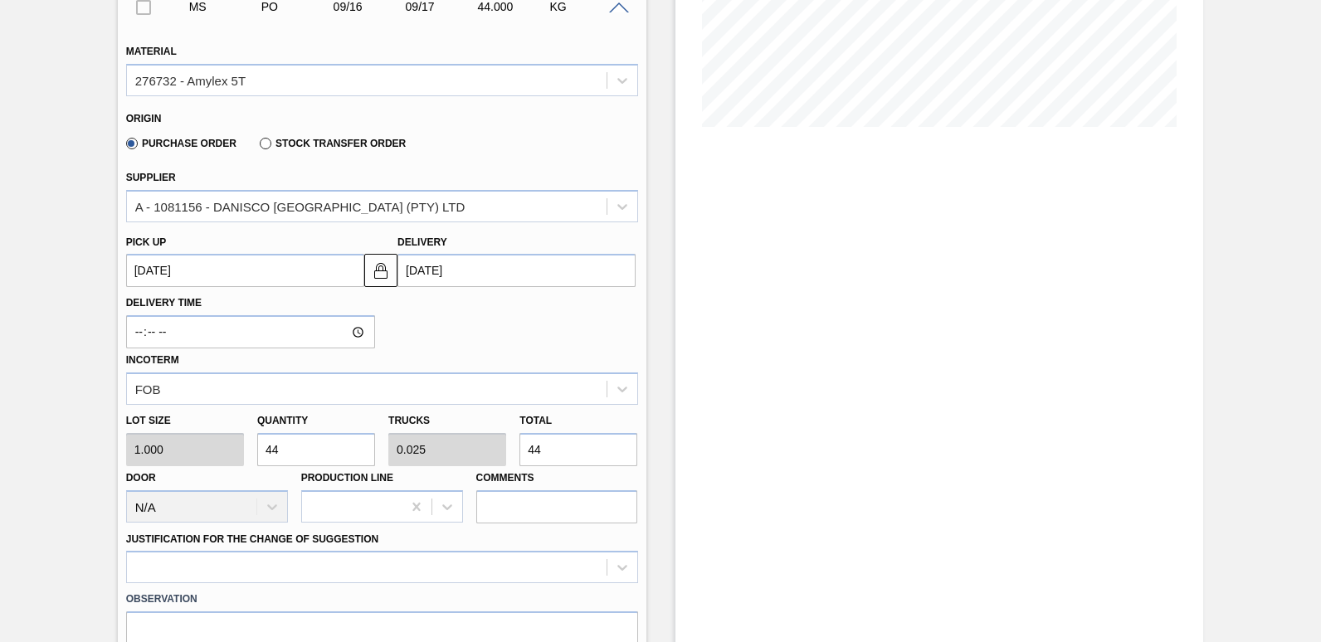
type input "448"
type input "0.25"
type input "448"
type input "4,480"
type input "2.5"
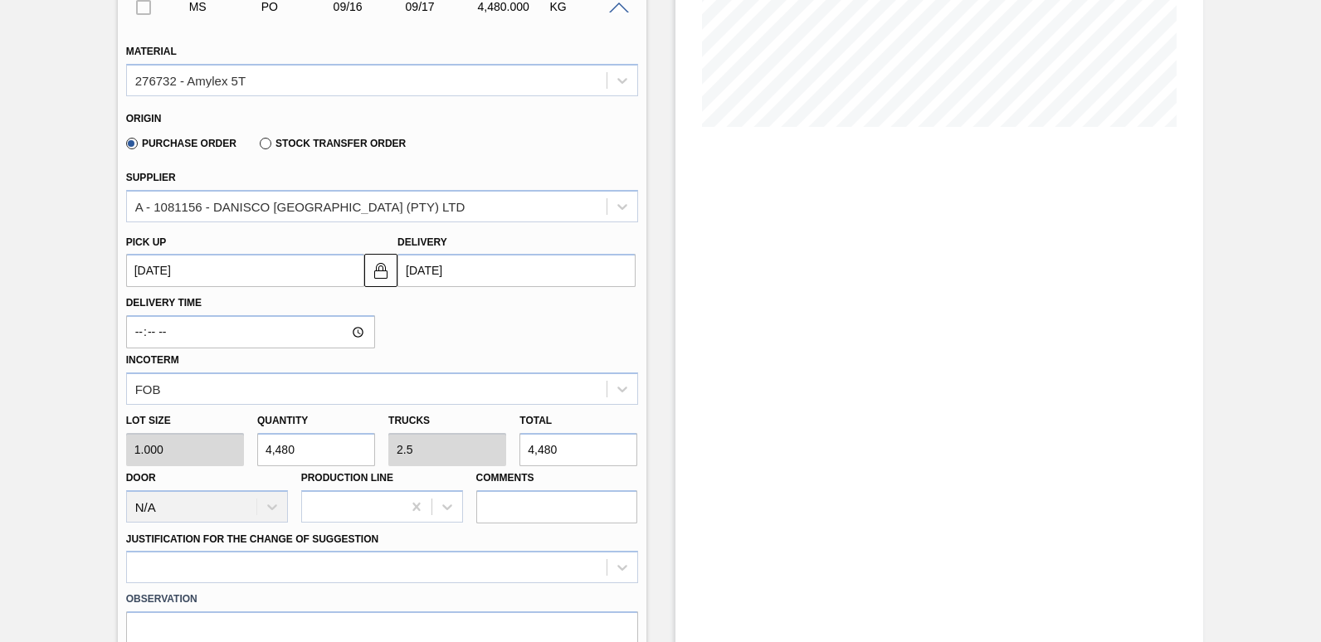
type input "4,480"
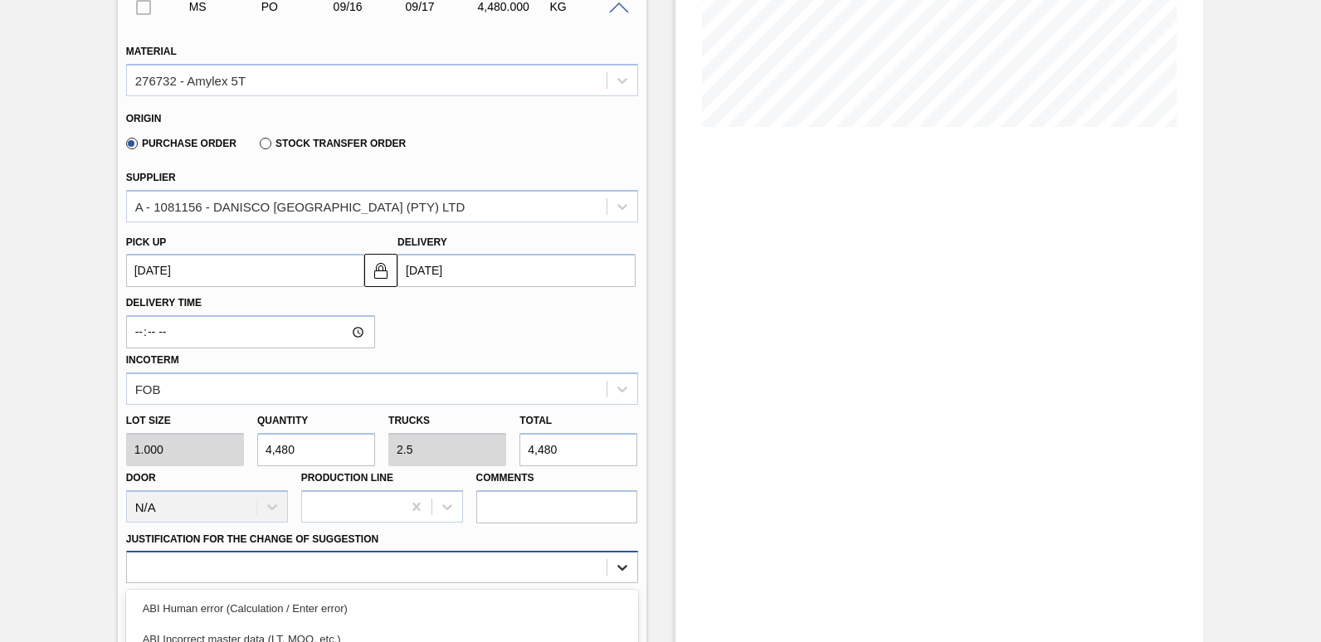
scroll to position [562, 0]
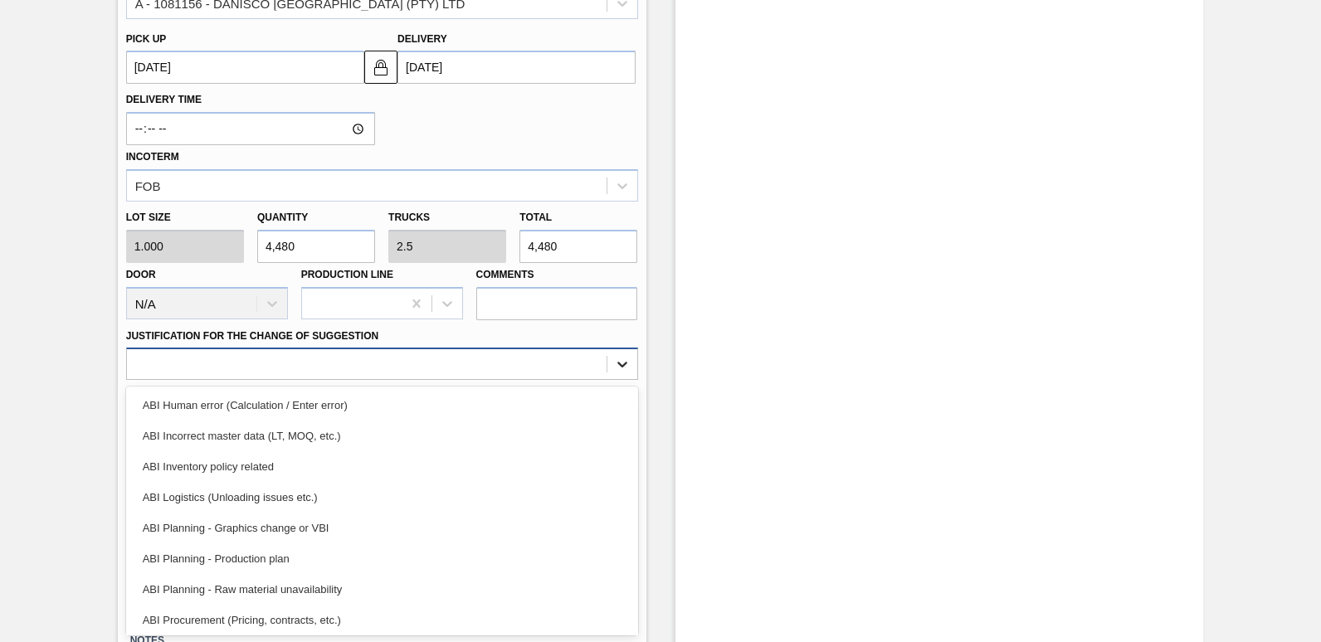
click at [622, 380] on div "option ABI Planning - Production plan focused, 6 of 18. 18 results available. U…" at bounding box center [382, 364] width 512 height 32
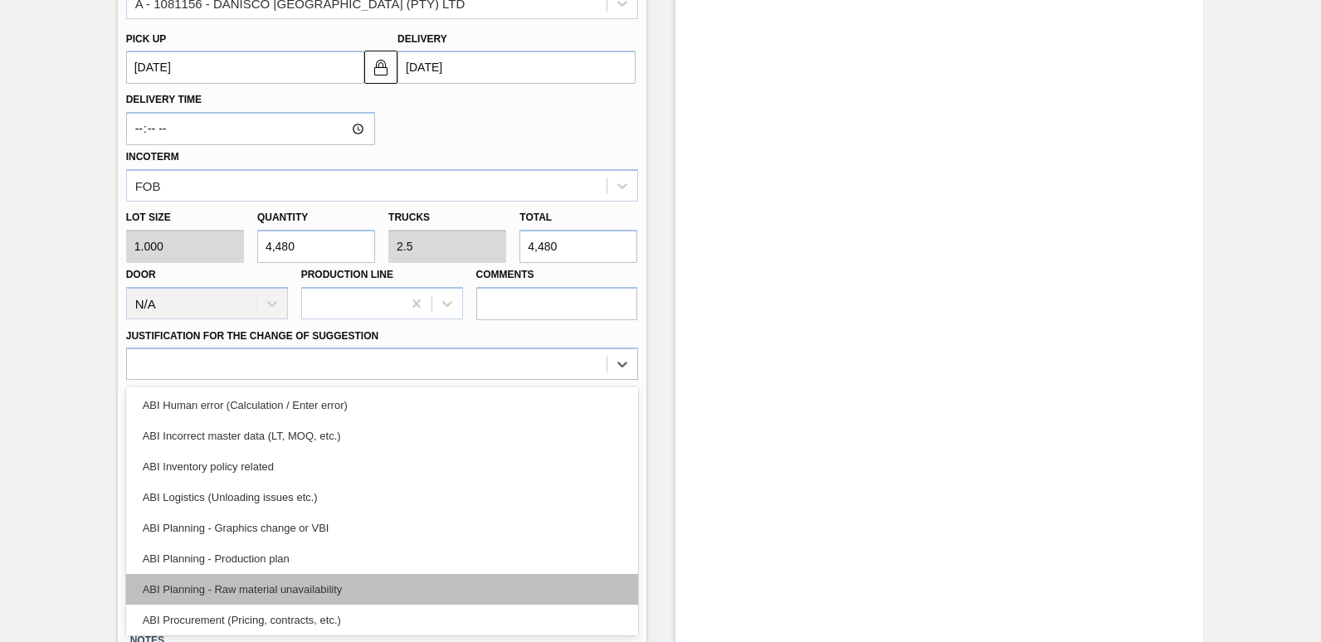
click at [277, 578] on div "ABI Planning - Raw material unavailability" at bounding box center [382, 589] width 512 height 31
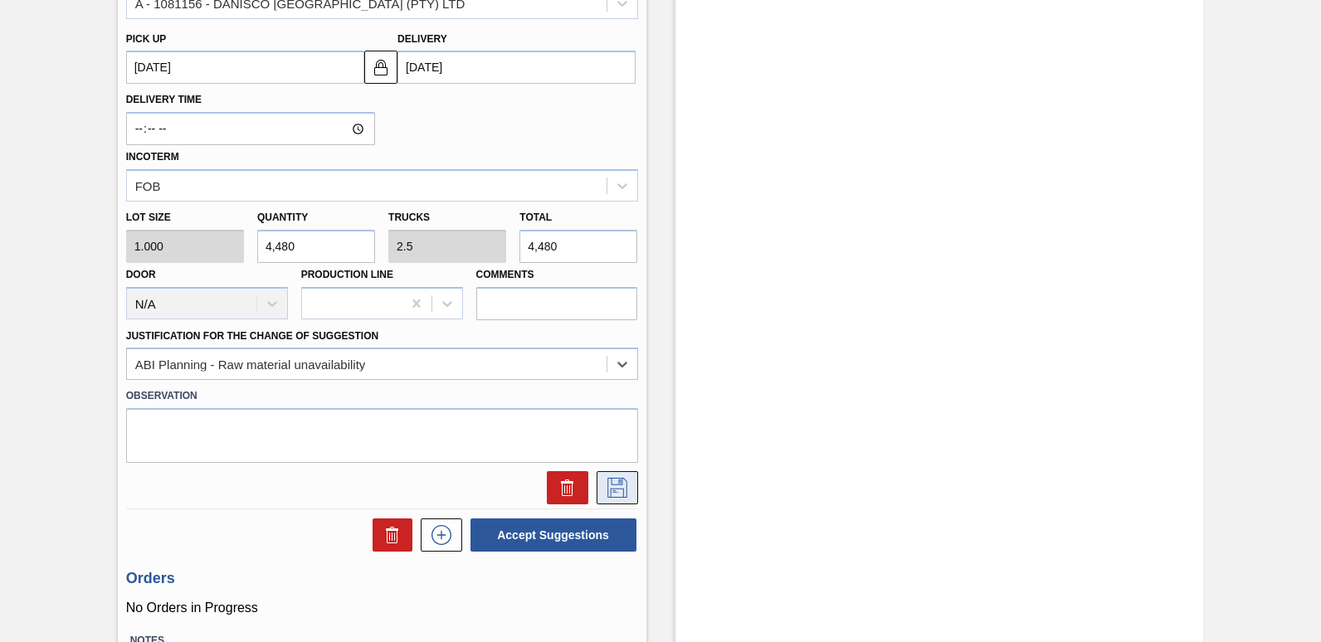
click at [618, 494] on icon at bounding box center [617, 488] width 27 height 20
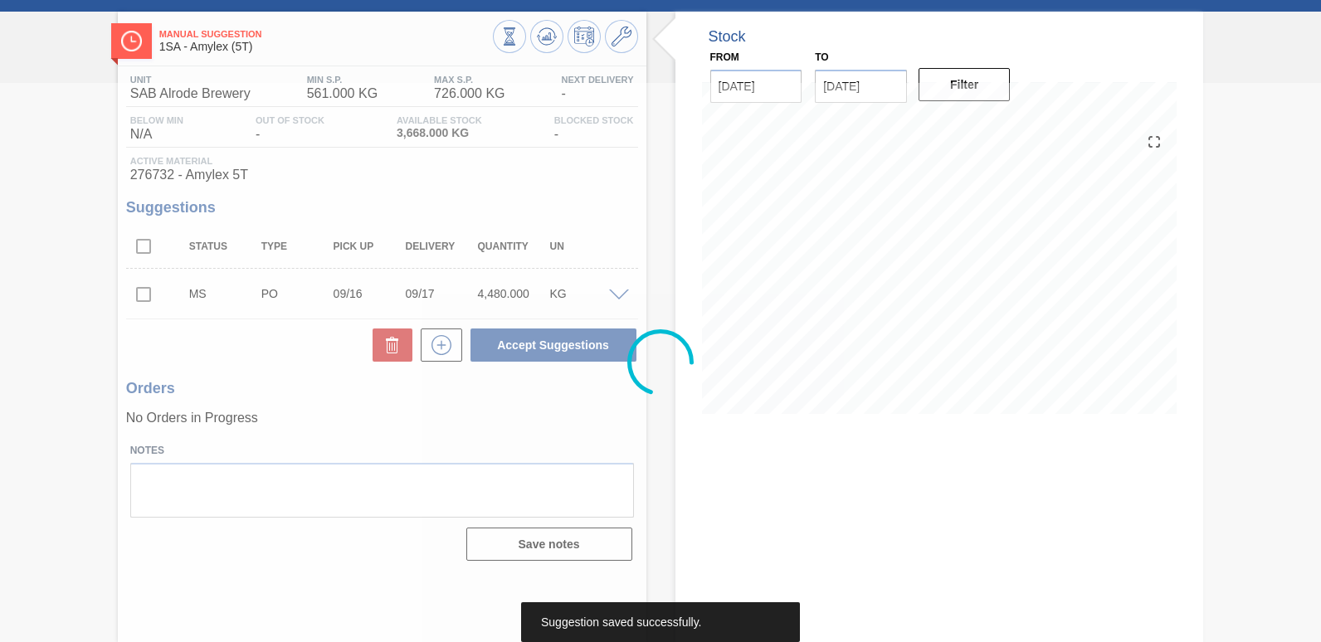
scroll to position [71, 0]
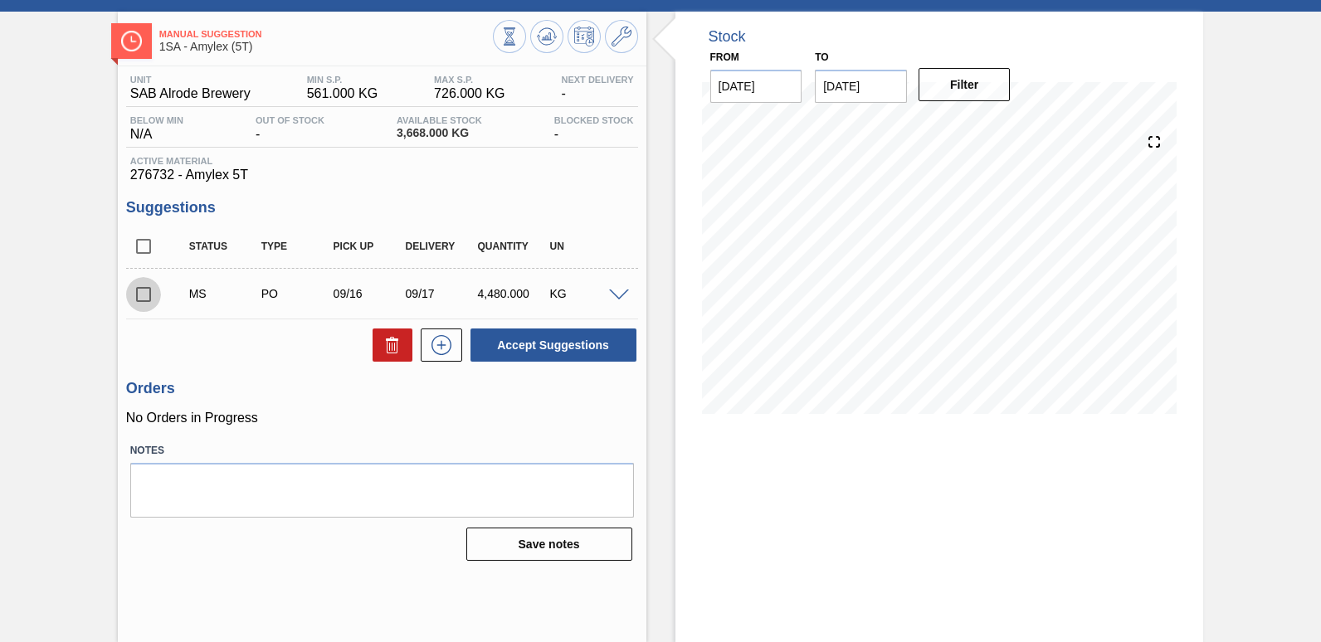
click at [144, 293] on input "checkbox" at bounding box center [143, 294] width 35 height 35
click at [558, 344] on button "Accept Suggestions" at bounding box center [554, 345] width 166 height 33
checkbox input "false"
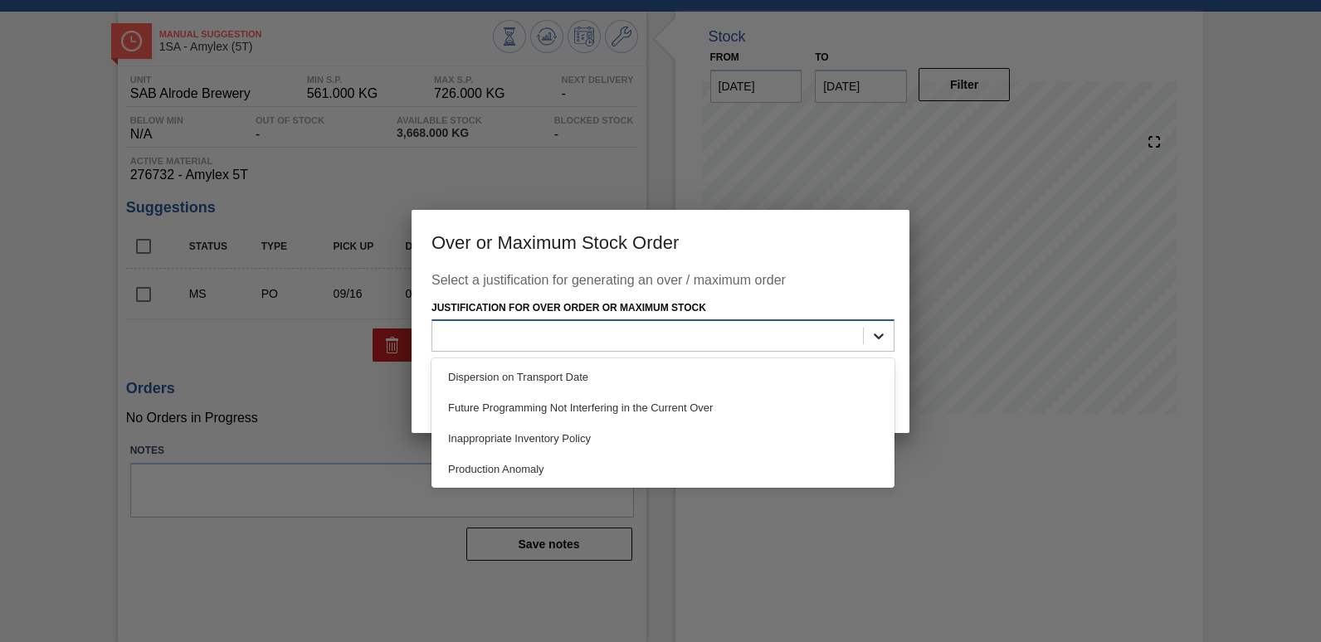
click at [880, 336] on icon at bounding box center [879, 337] width 10 height 6
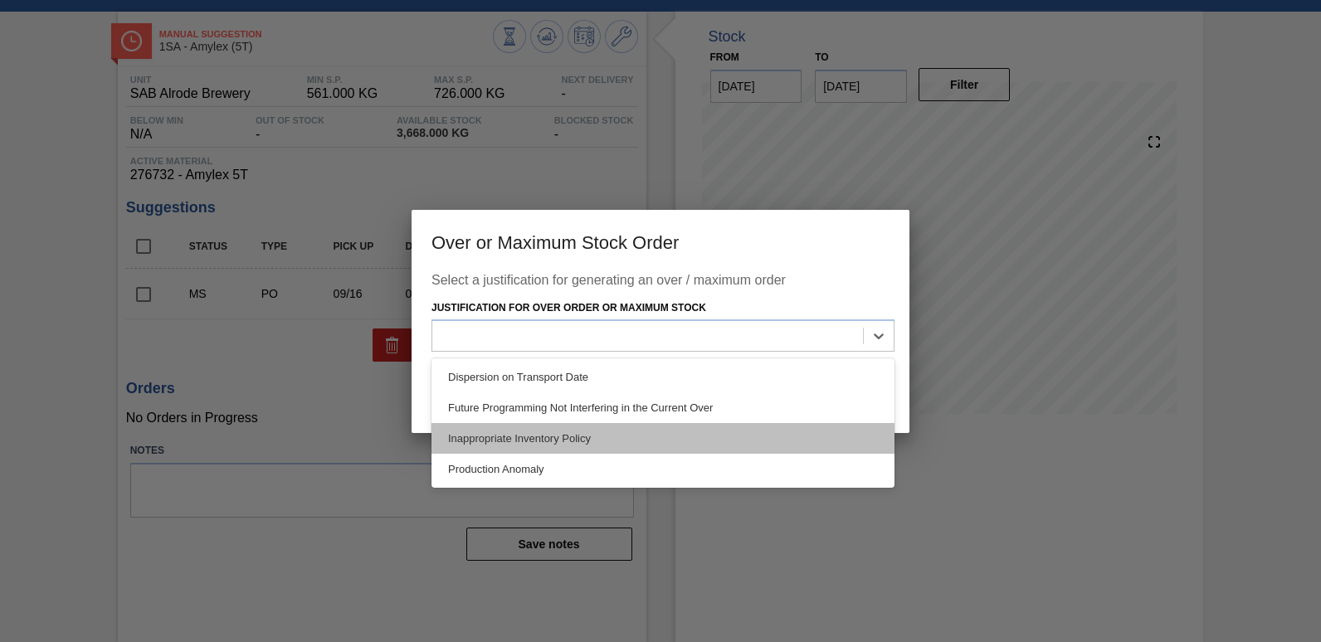
click at [507, 436] on div "Inappropriate Inventory Policy" at bounding box center [663, 438] width 463 height 31
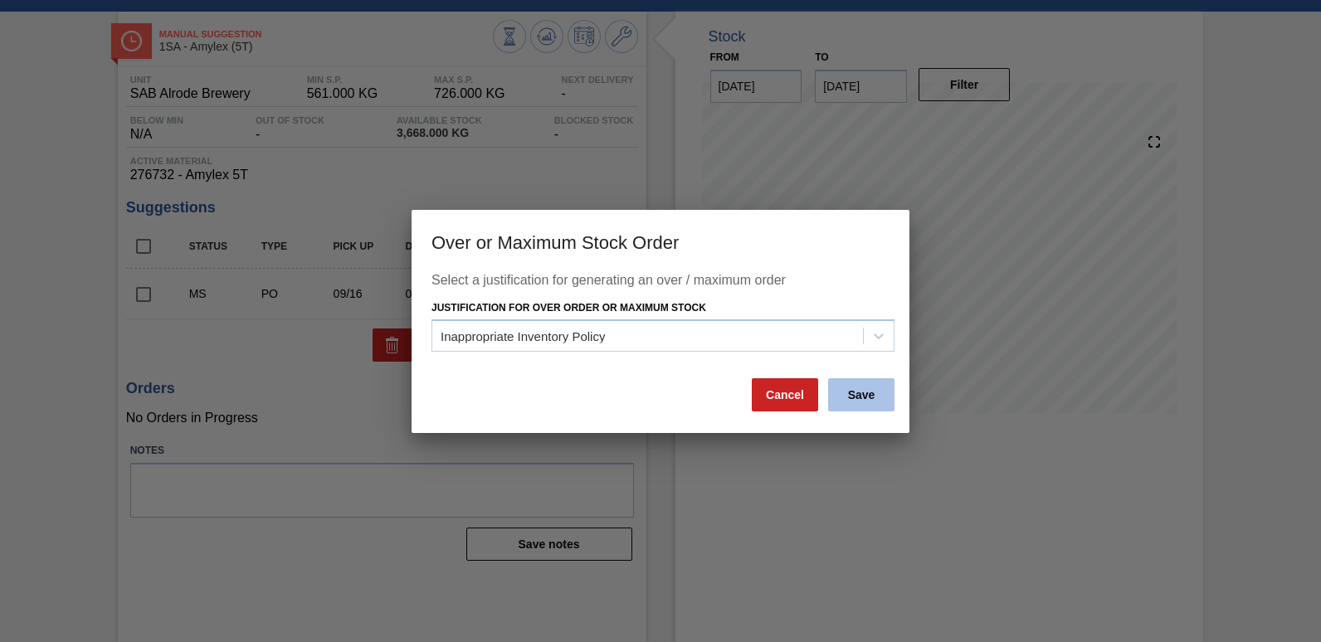
click at [862, 393] on button "Save" at bounding box center [861, 394] width 66 height 33
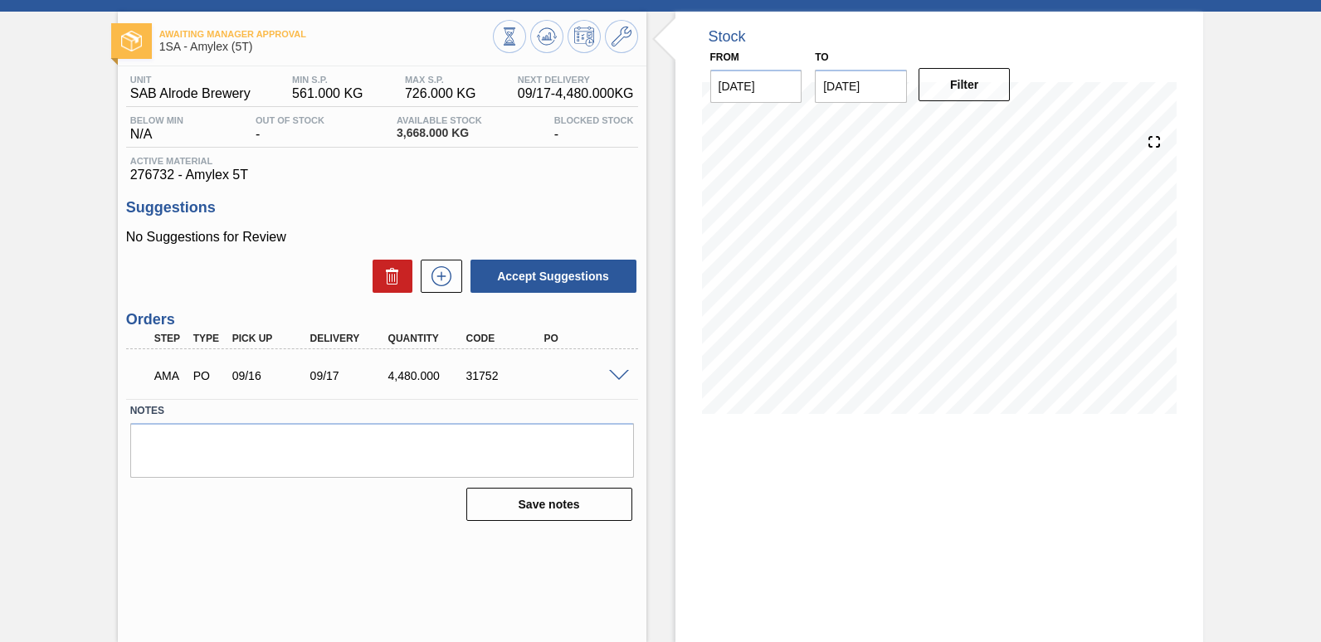
click at [489, 373] on div "31752" at bounding box center [505, 375] width 86 height 13
drag, startPoint x: 500, startPoint y: 373, endPoint x: 454, endPoint y: 373, distance: 45.6
click at [456, 373] on div "31752" at bounding box center [495, 375] width 78 height 13
copy div "31752"
